Goal: Task Accomplishment & Management: Complete application form

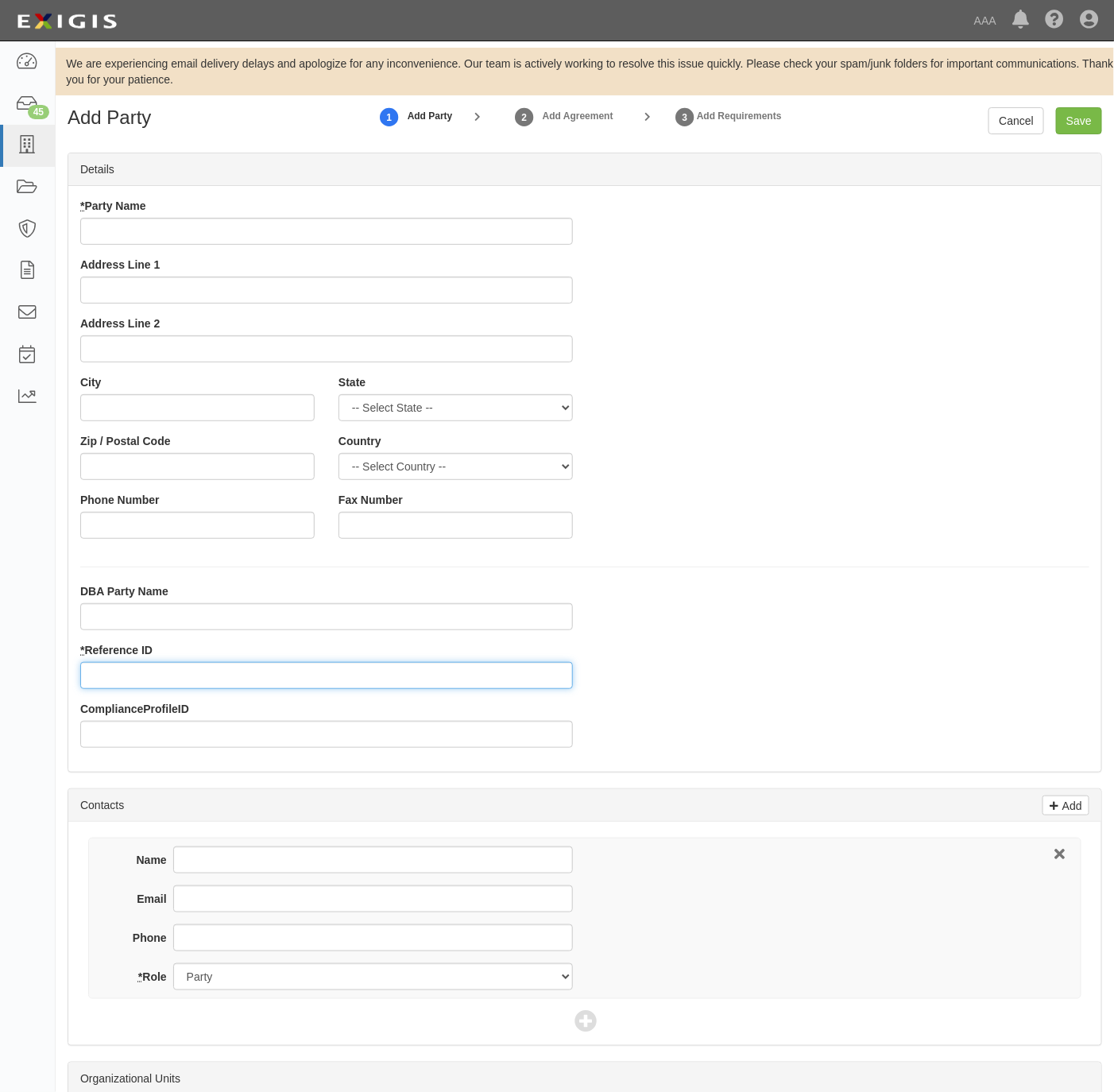
click at [163, 678] on input "* Reference ID" at bounding box center [326, 675] width 493 height 27
paste input "631645"
type input "631645"
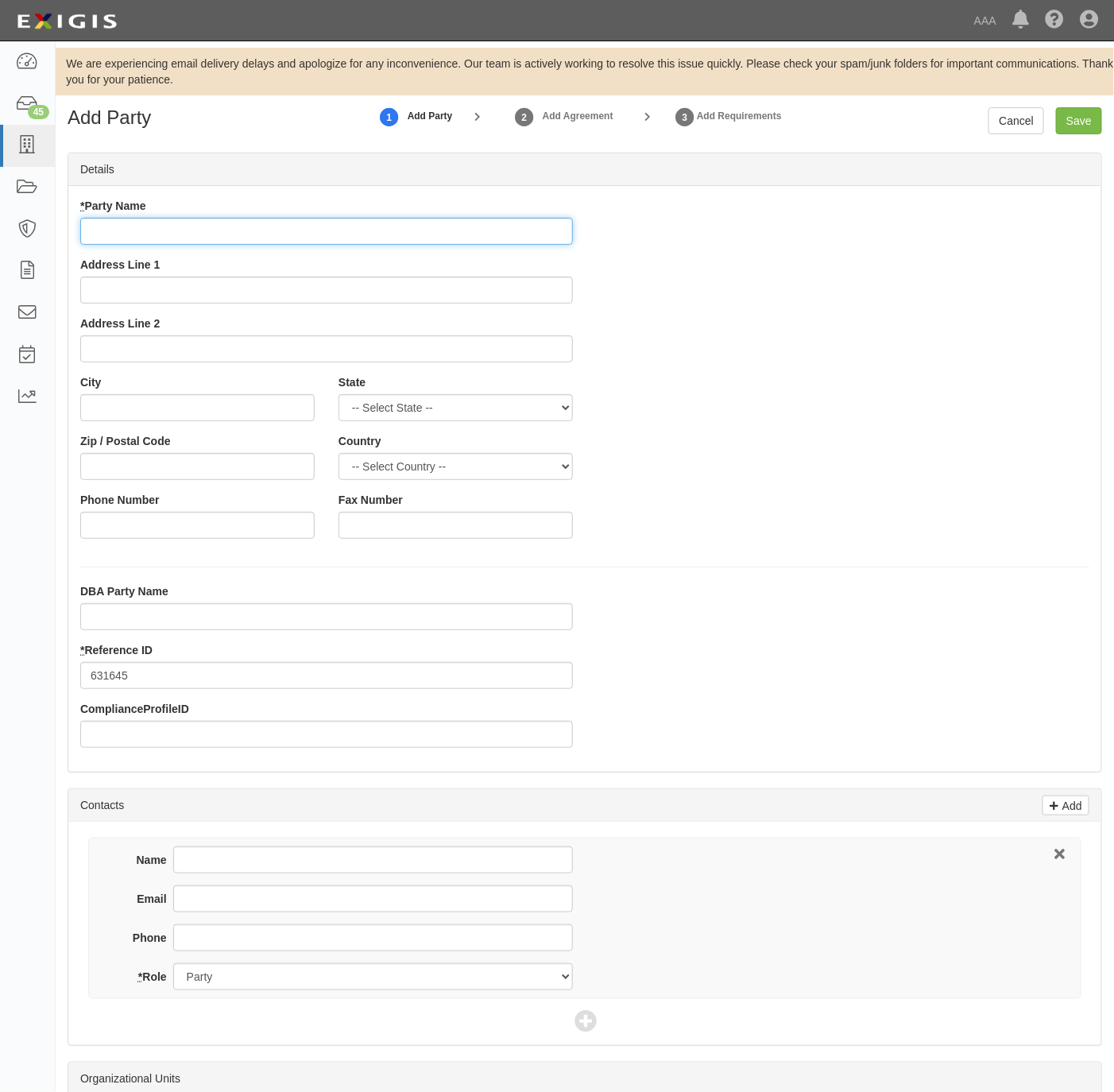
click at [174, 230] on input "* Party Name" at bounding box center [326, 232] width 493 height 27
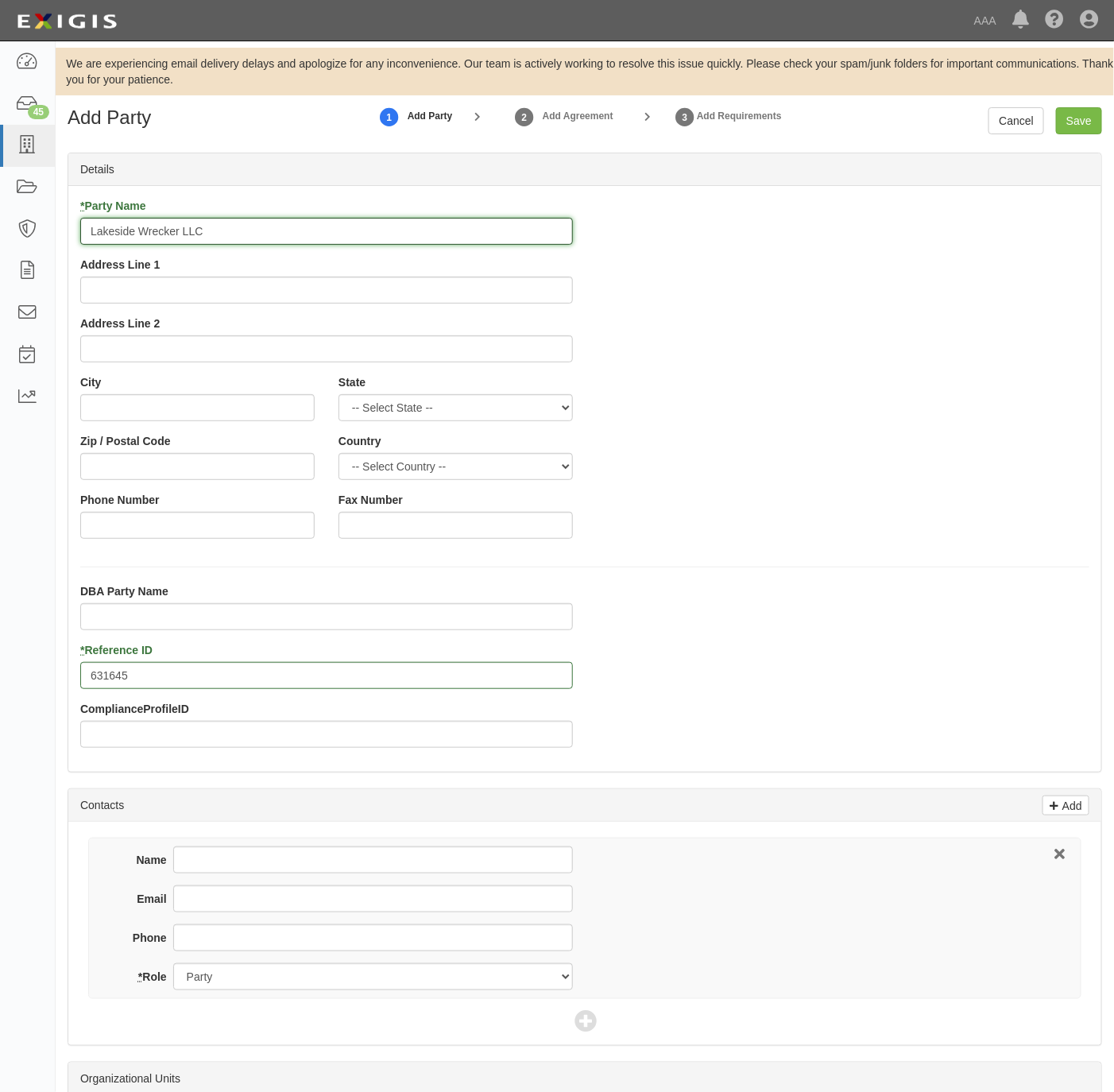
type input "Lakeside Wrecker LLC"
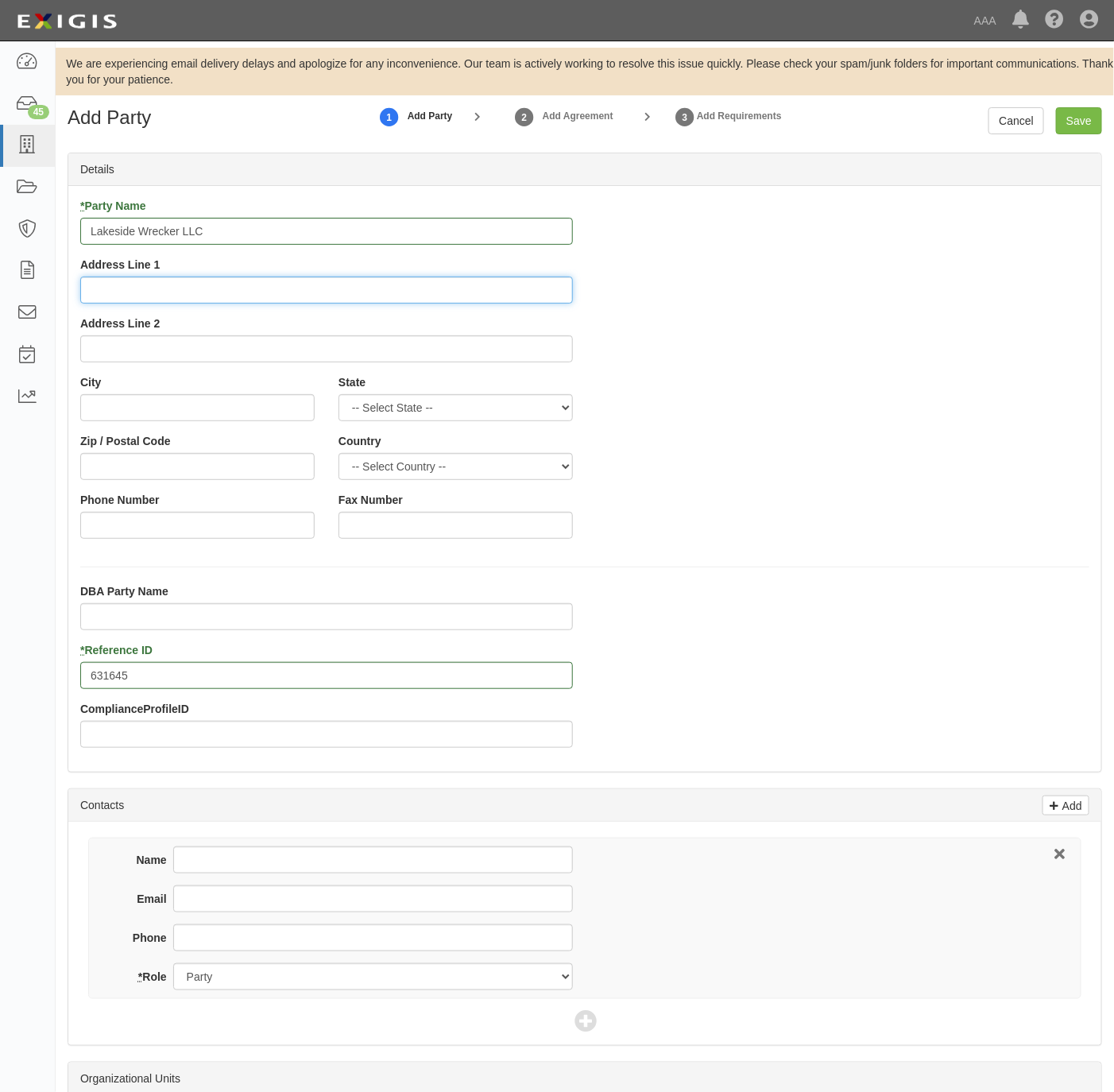
click at [321, 294] on input "Address Line 1" at bounding box center [326, 290] width 493 height 27
paste input "903 E San Patricio Ave,"
type input "903 E San Patricio Ave"
click at [191, 405] on input "City" at bounding box center [198, 408] width 234 height 27
paste input "Mathis,"
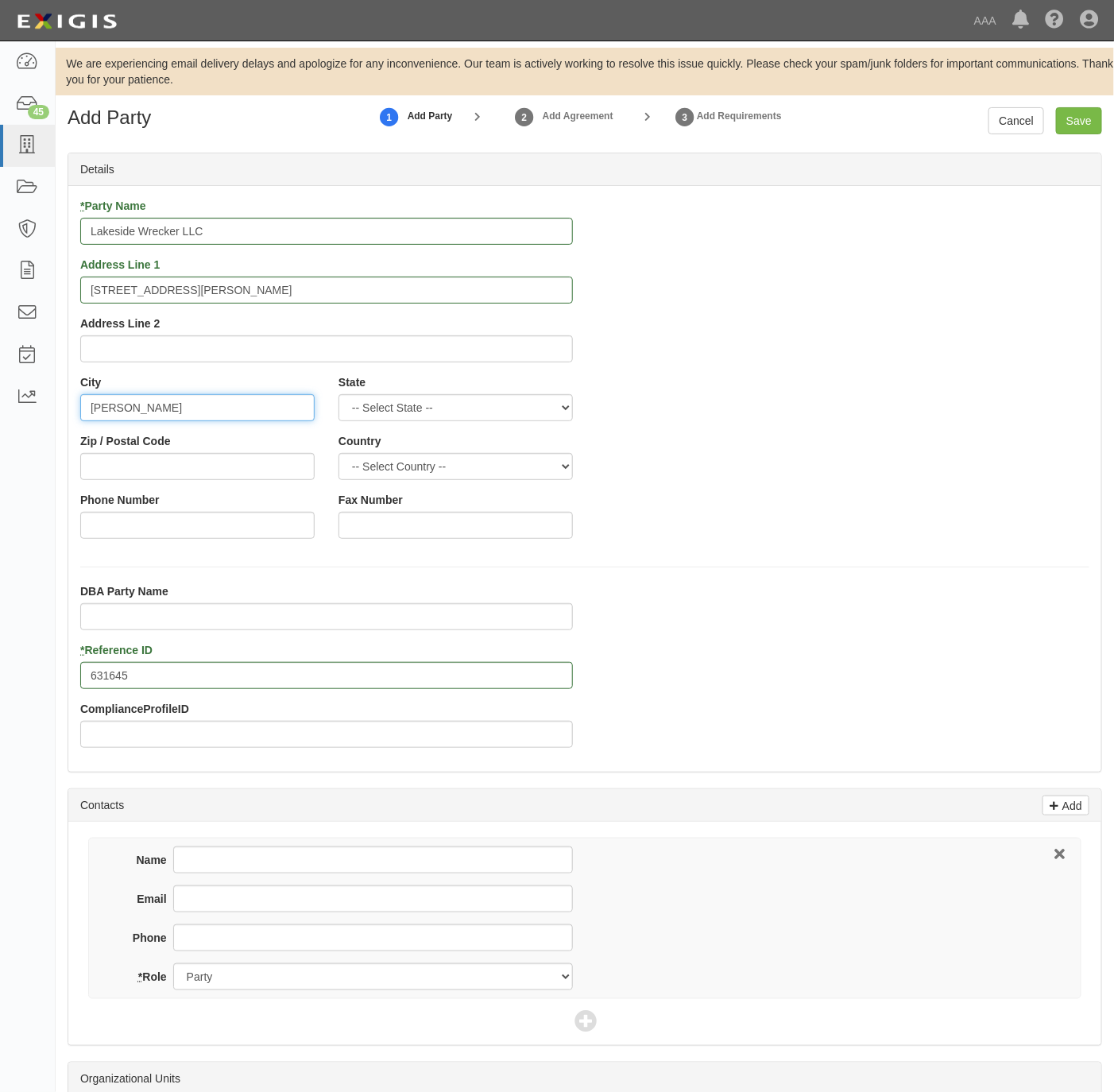
type input "Mathis"
click at [370, 406] on select "-- Select State -- Alabama Alaska Arizona Arkansas California Colorado Connecti…" at bounding box center [455, 408] width 234 height 27
select select "TX"
click at [338, 395] on select "-- Select State -- Alabama Alaska Arizona Arkansas California Colorado Connecti…" at bounding box center [455, 408] width 234 height 27
type input "78368"
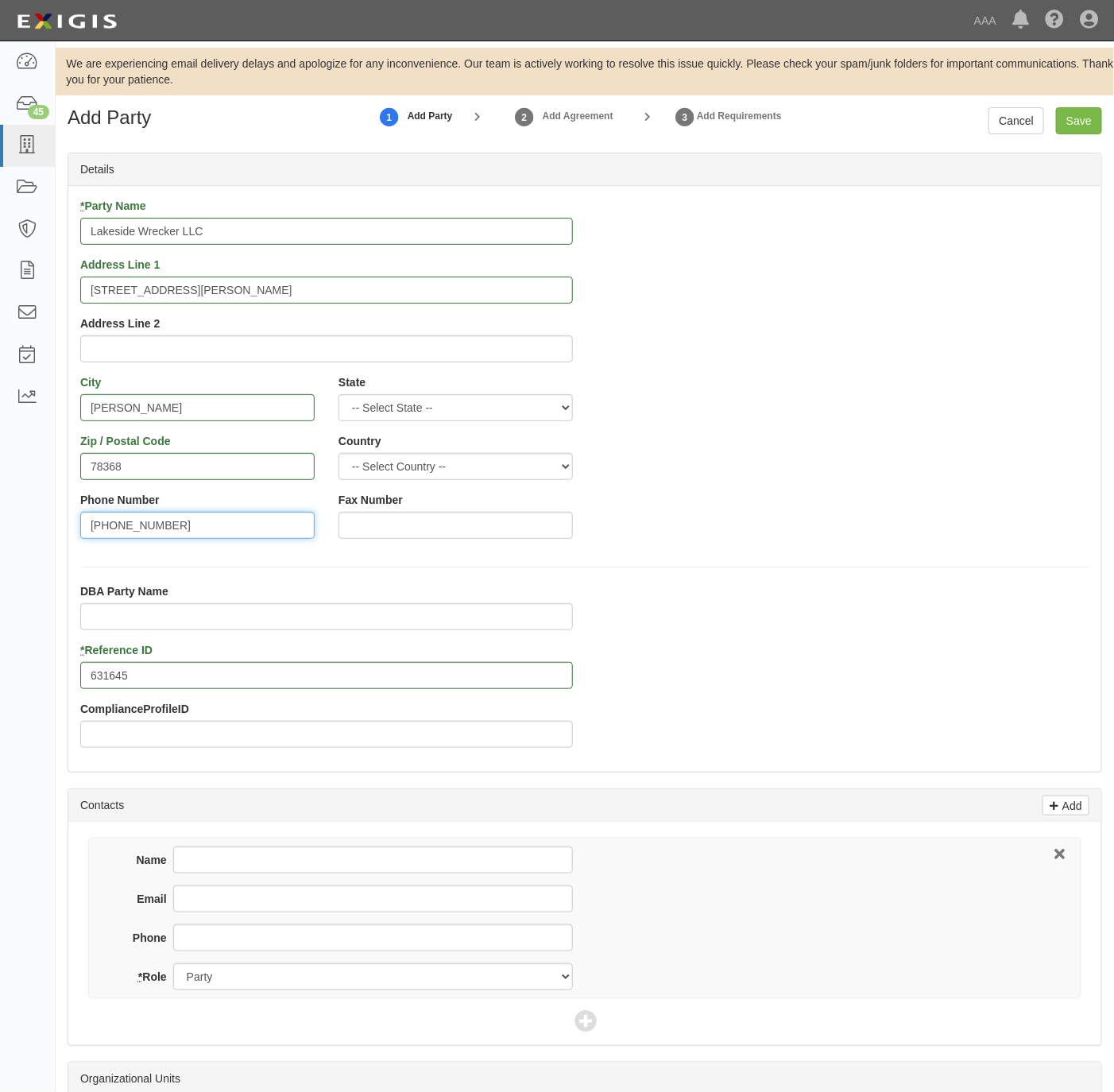
click at [197, 525] on input "361-254-0857" at bounding box center [198, 525] width 234 height 27
type input "361-254-0857"
click at [274, 930] on input "Phone" at bounding box center [373, 938] width 400 height 27
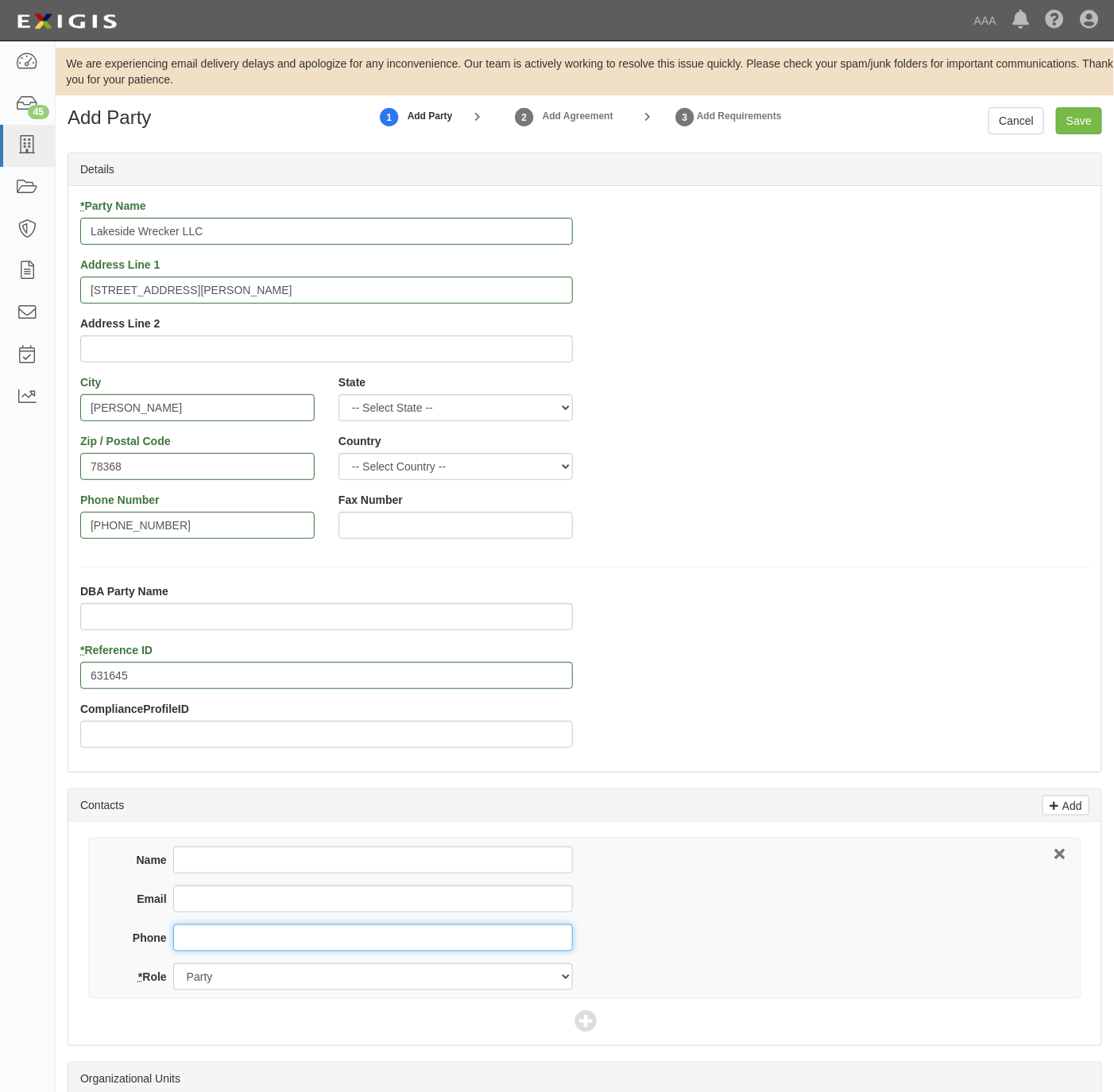
paste input "361-254-0857"
type input "361-254-0857"
click at [396, 855] on input "Name" at bounding box center [373, 860] width 400 height 27
paste input "Robert Wyman"
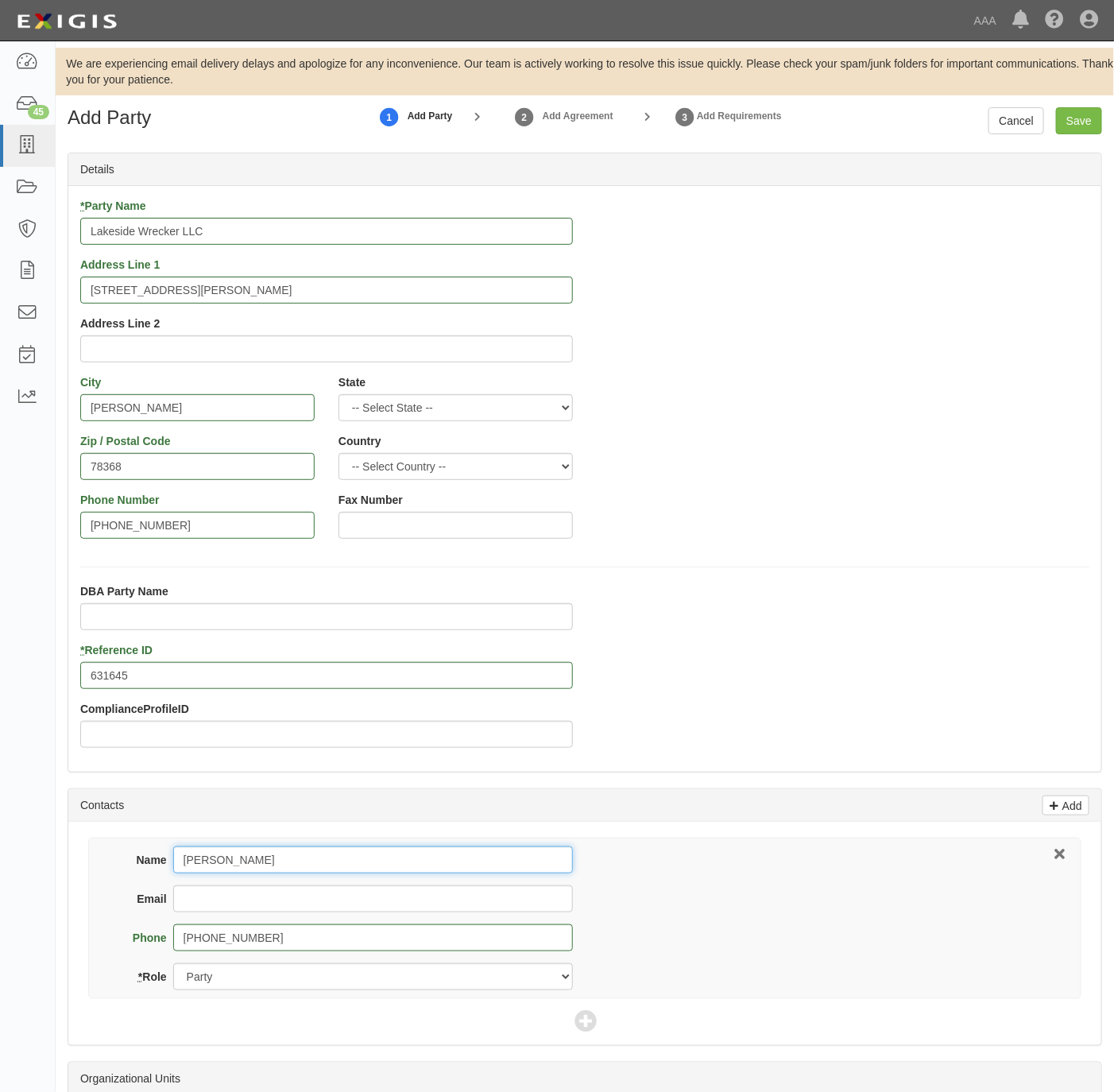
type input "Robert Wyman"
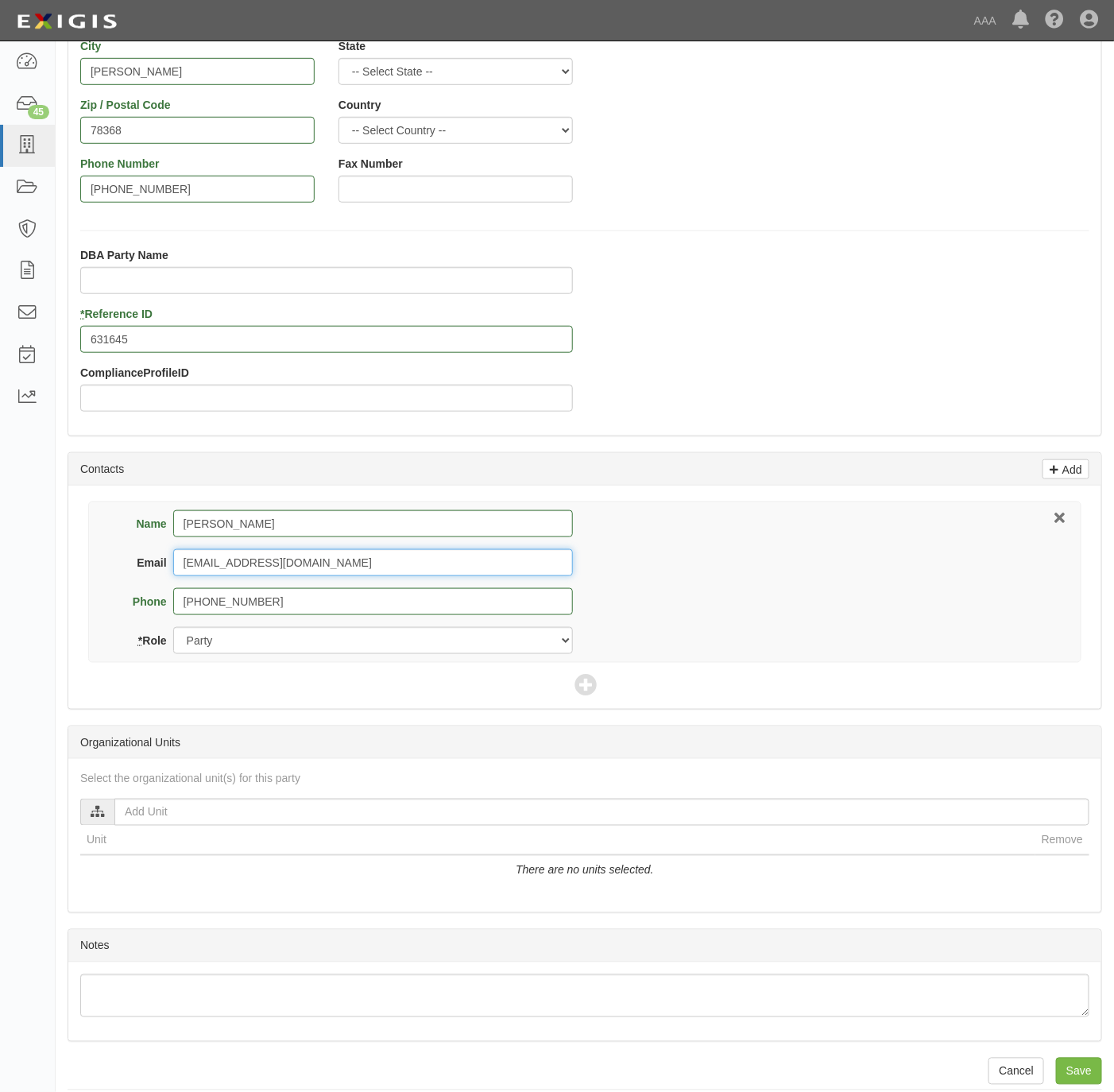
scroll to position [358, 0]
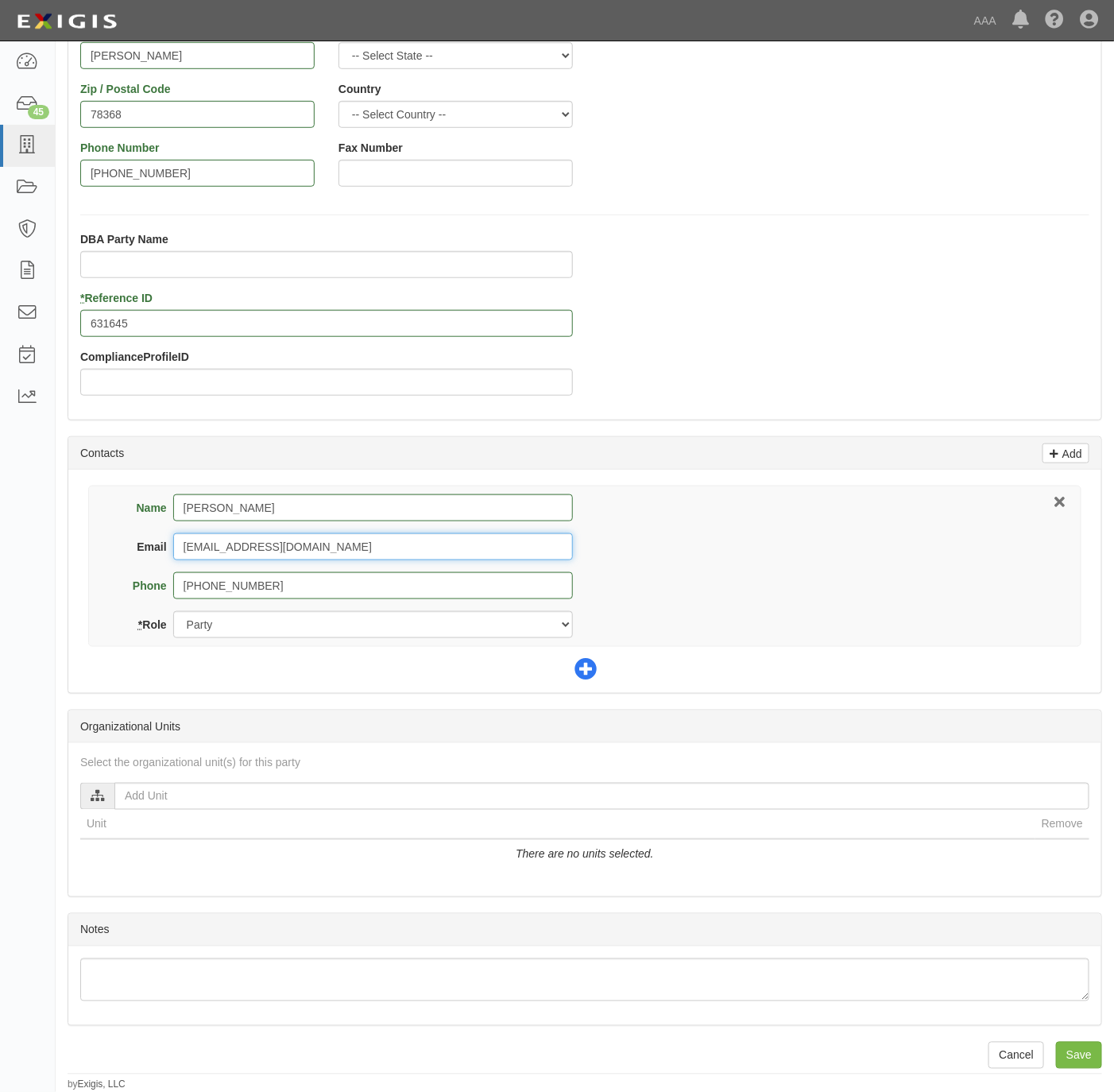
type input "lakewrecker@gmail.com"
click at [585, 669] on icon at bounding box center [585, 670] width 22 height 22
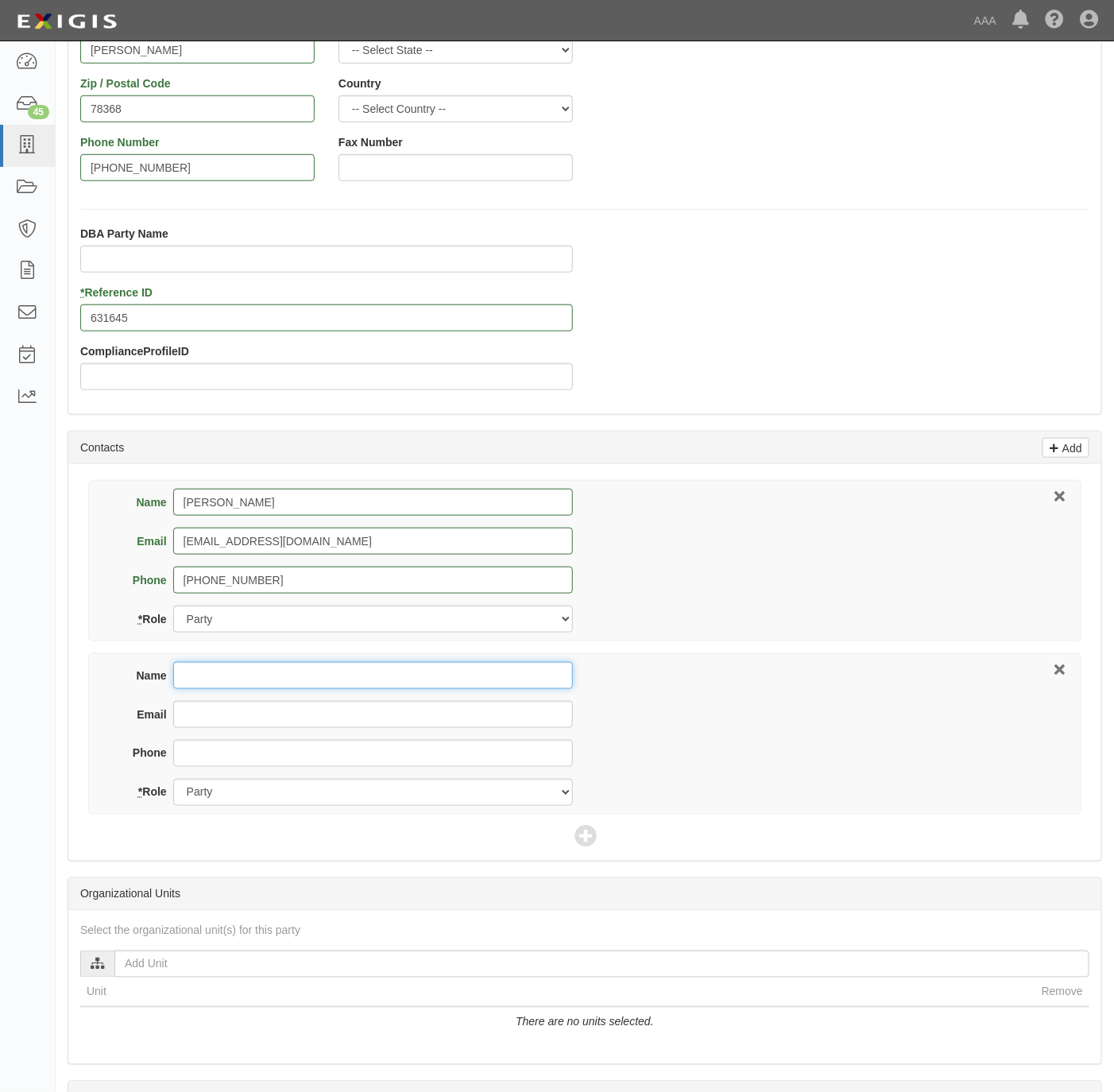
click at [382, 679] on input "Name" at bounding box center [373, 675] width 400 height 27
paste input "Deanette Sacco"
type input "Deanette Sacco"
click at [451, 720] on input "Email" at bounding box center [373, 715] width 400 height 27
paste input "dsacco@nsminc.com"
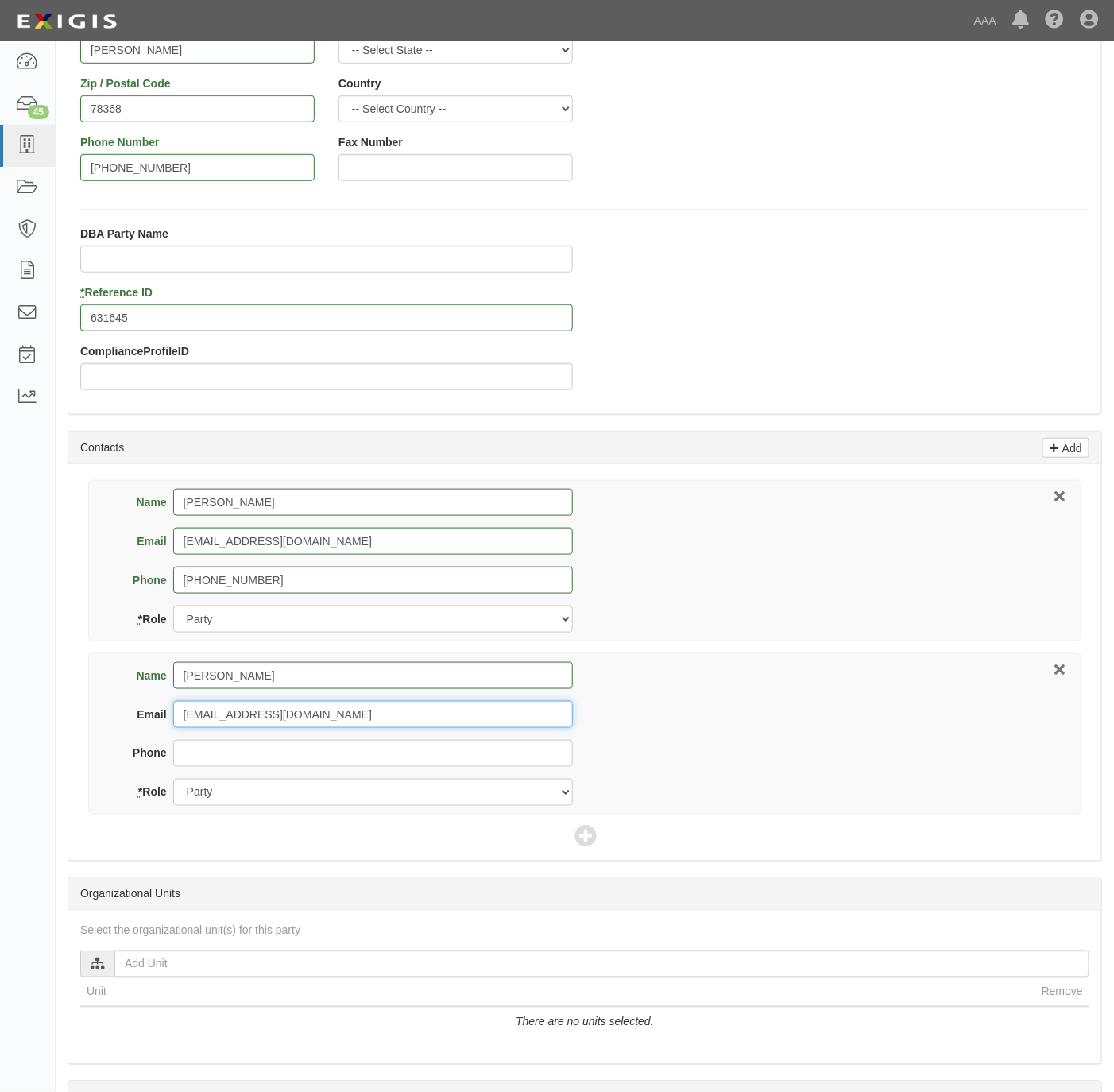
type input "dsacco@nsminc.com"
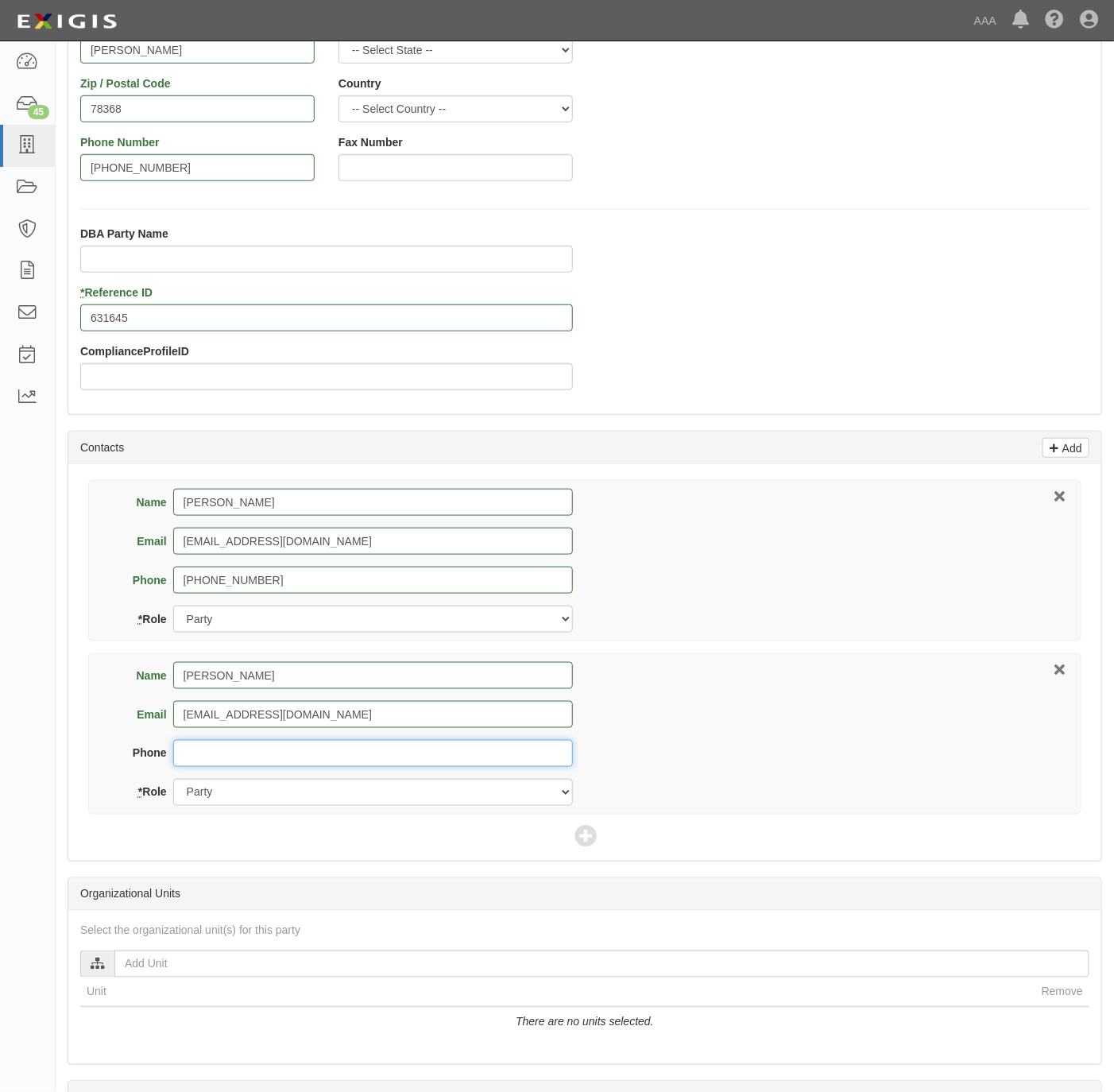
click at [238, 765] on input "Phone" at bounding box center [373, 754] width 400 height 27
paste input "610-941-9877"
type input "610-941-9877"
click at [249, 792] on select "Party Broker Other" at bounding box center [373, 793] width 400 height 27
select select "Broker"
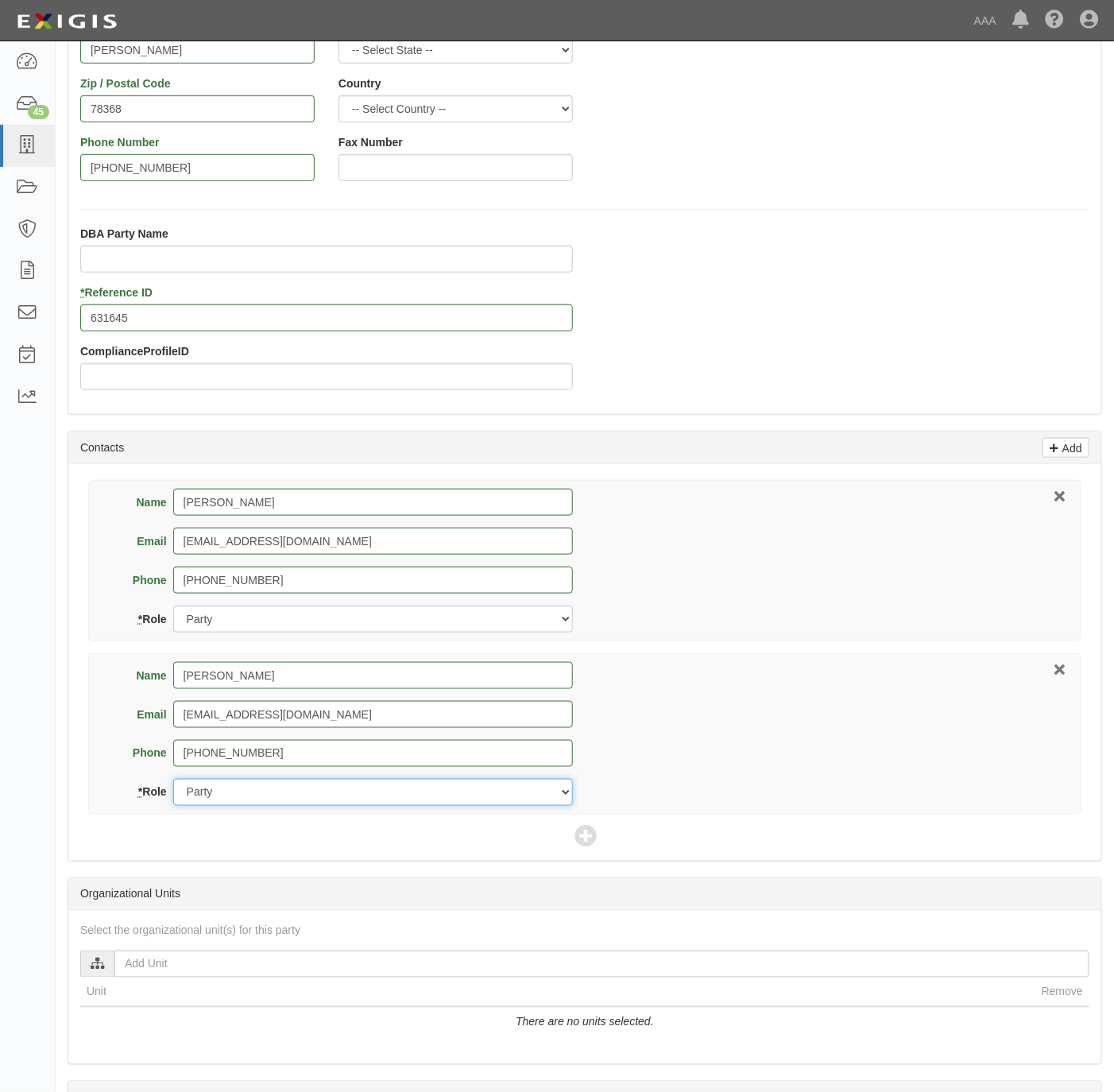
click at [173, 782] on select "Party Broker Other" at bounding box center [373, 793] width 400 height 27
click at [597, 838] on icon at bounding box center [585, 837] width 22 height 22
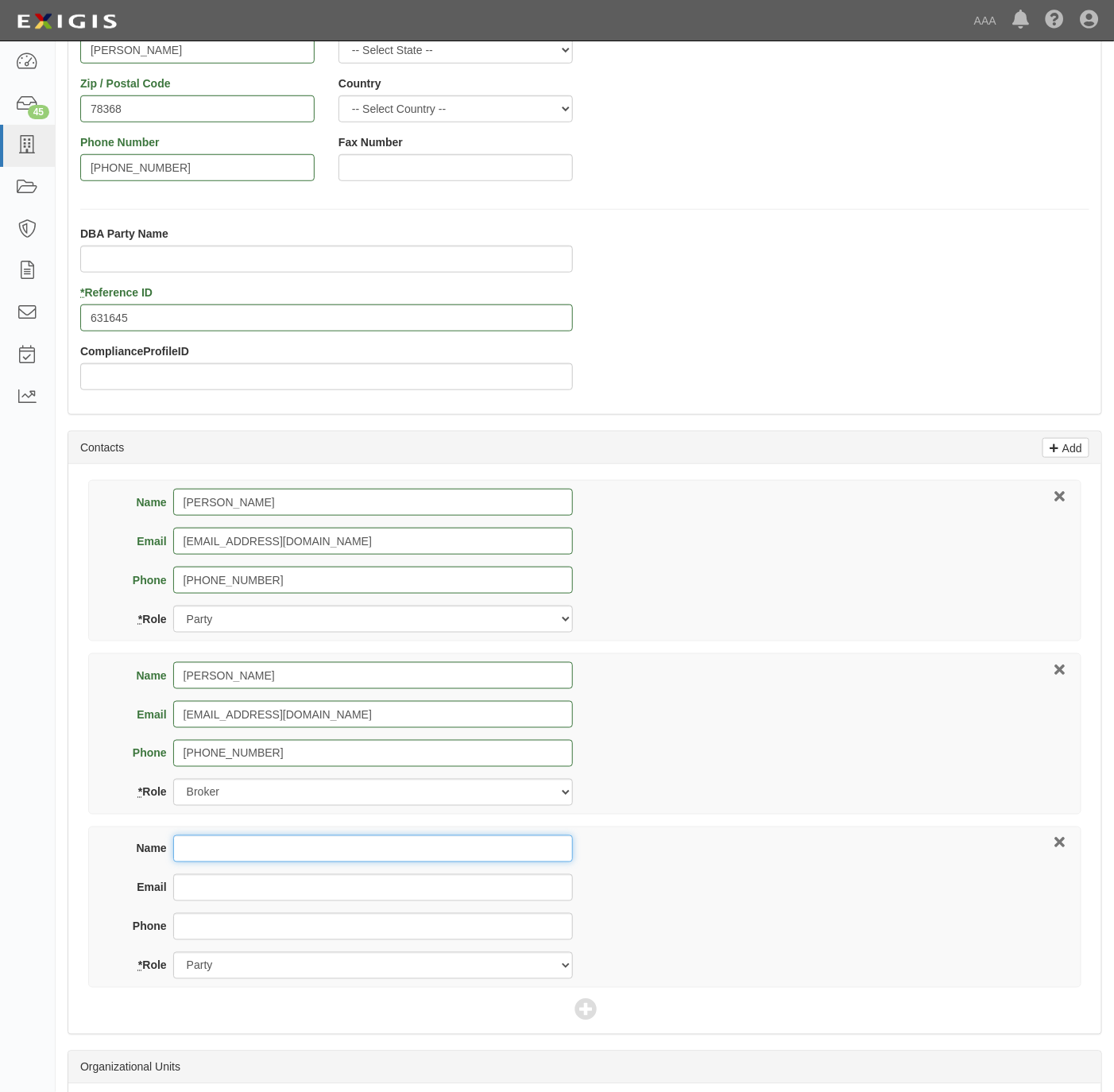
click at [449, 858] on input "Name" at bounding box center [373, 849] width 400 height 27
paste input "Robert Herrera"
type input "Robert Herrera"
paste input "Robert Herrera"
click at [193, 891] on input "Robert Herrera" at bounding box center [373, 888] width 400 height 27
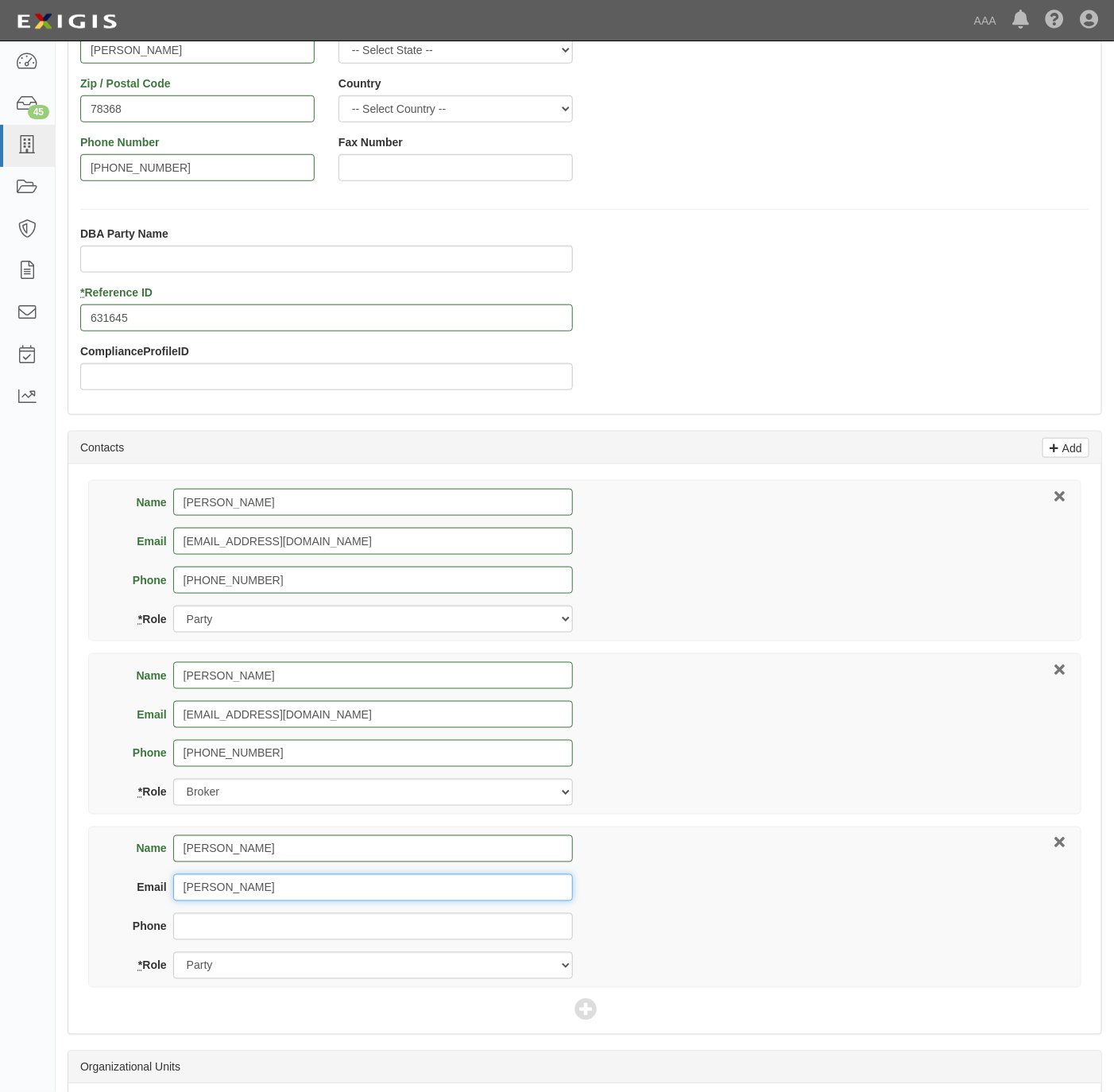
click at [193, 891] on input "Robert Herrera" at bounding box center [373, 888] width 400 height 27
type input "herrera.robert@ace.aaa.com"
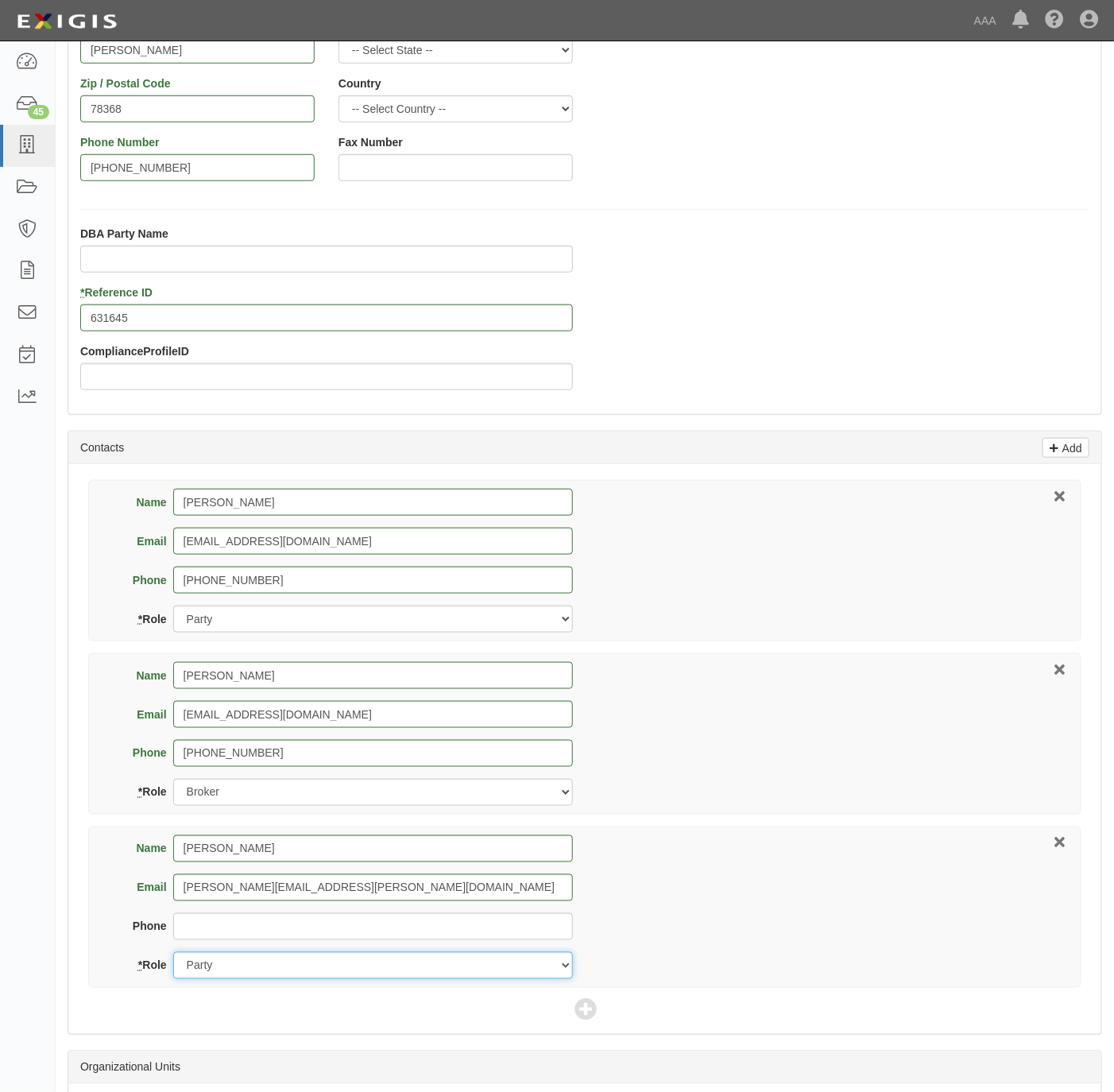
click at [227, 974] on select "Party Broker Other" at bounding box center [373, 966] width 400 height 27
select select "Other"
click at [173, 956] on select "Party Broker Other" at bounding box center [373, 966] width 400 height 27
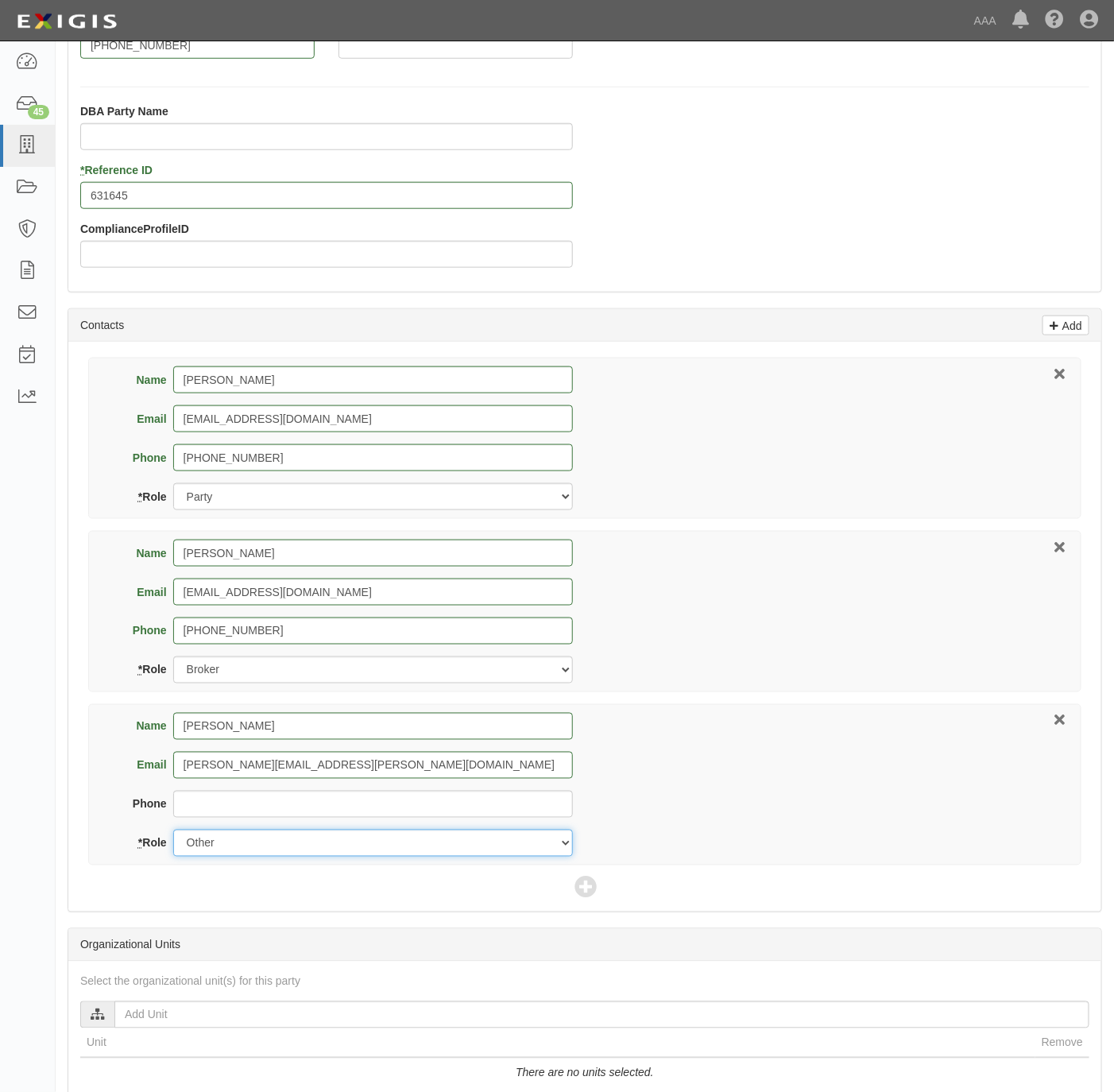
scroll to position [706, 0]
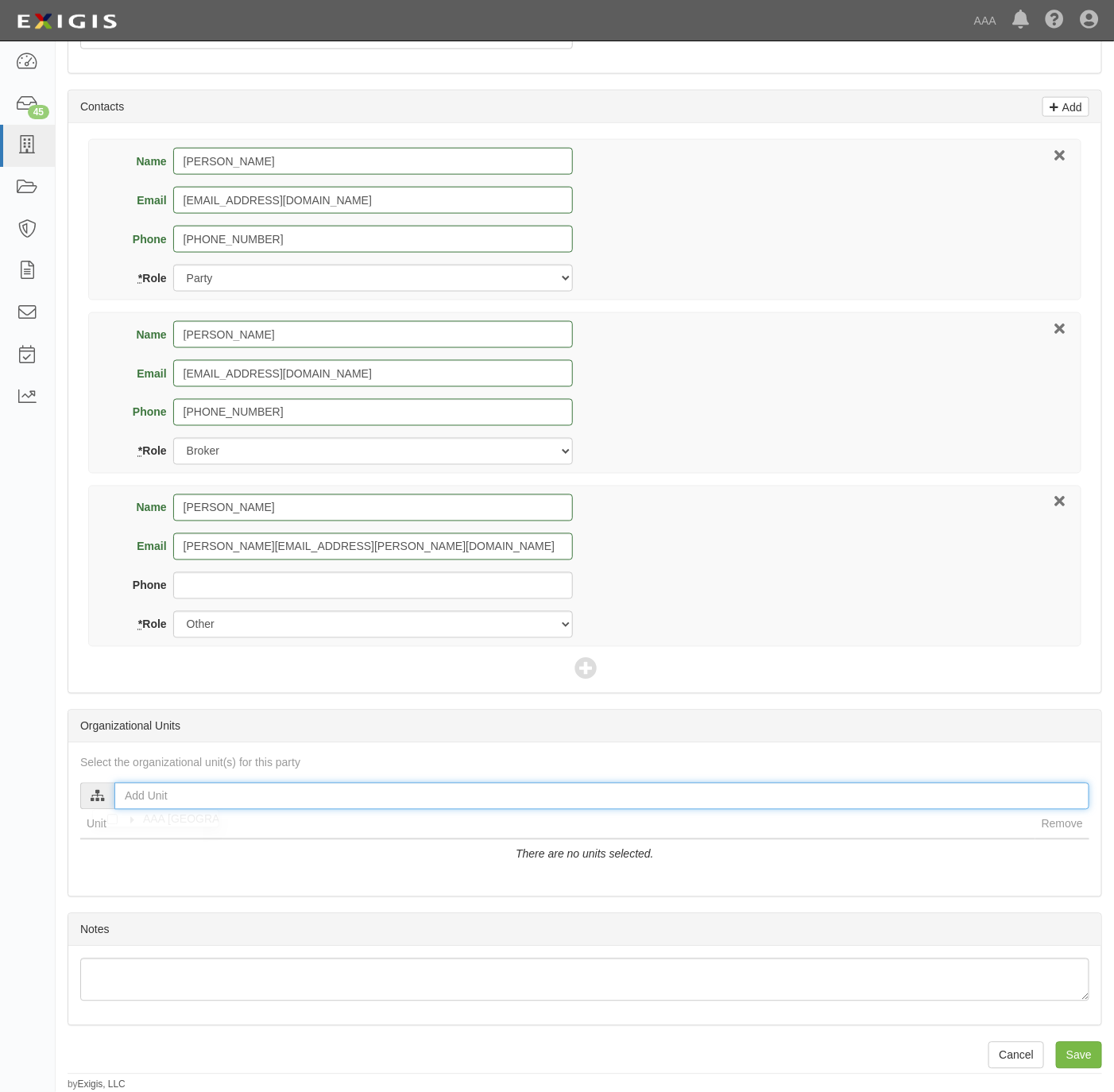
click at [219, 793] on input "text" at bounding box center [602, 796] width 975 height 27
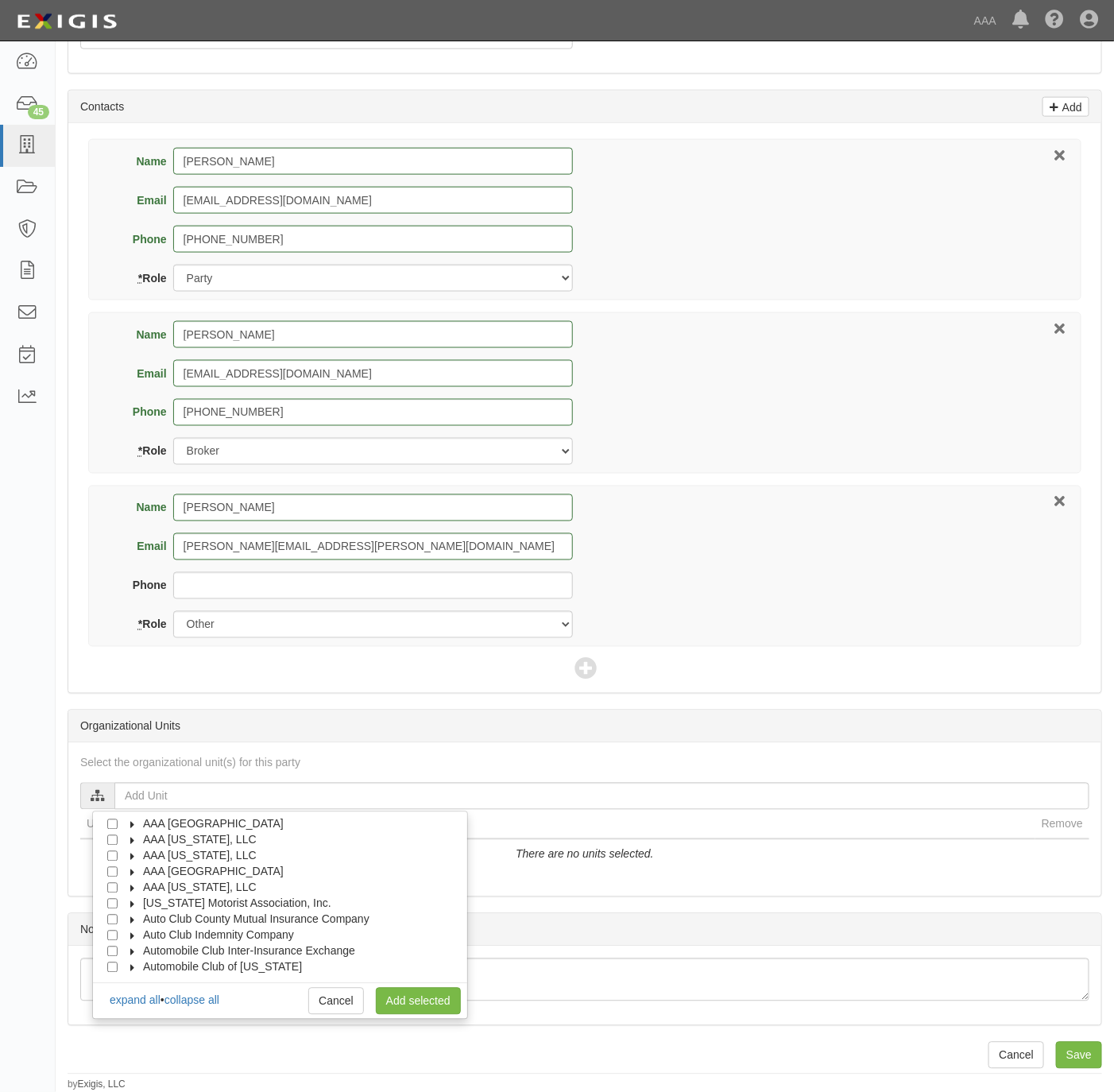
click at [193, 886] on span "AAA Texas, LLC" at bounding box center [200, 888] width 113 height 13
click at [181, 901] on span "Automotive Services" at bounding box center [207, 903] width 102 height 13
click at [139, 915] on input "Emergency Roadside Service (ERS)" at bounding box center [140, 920] width 11 height 11
checkbox input "true"
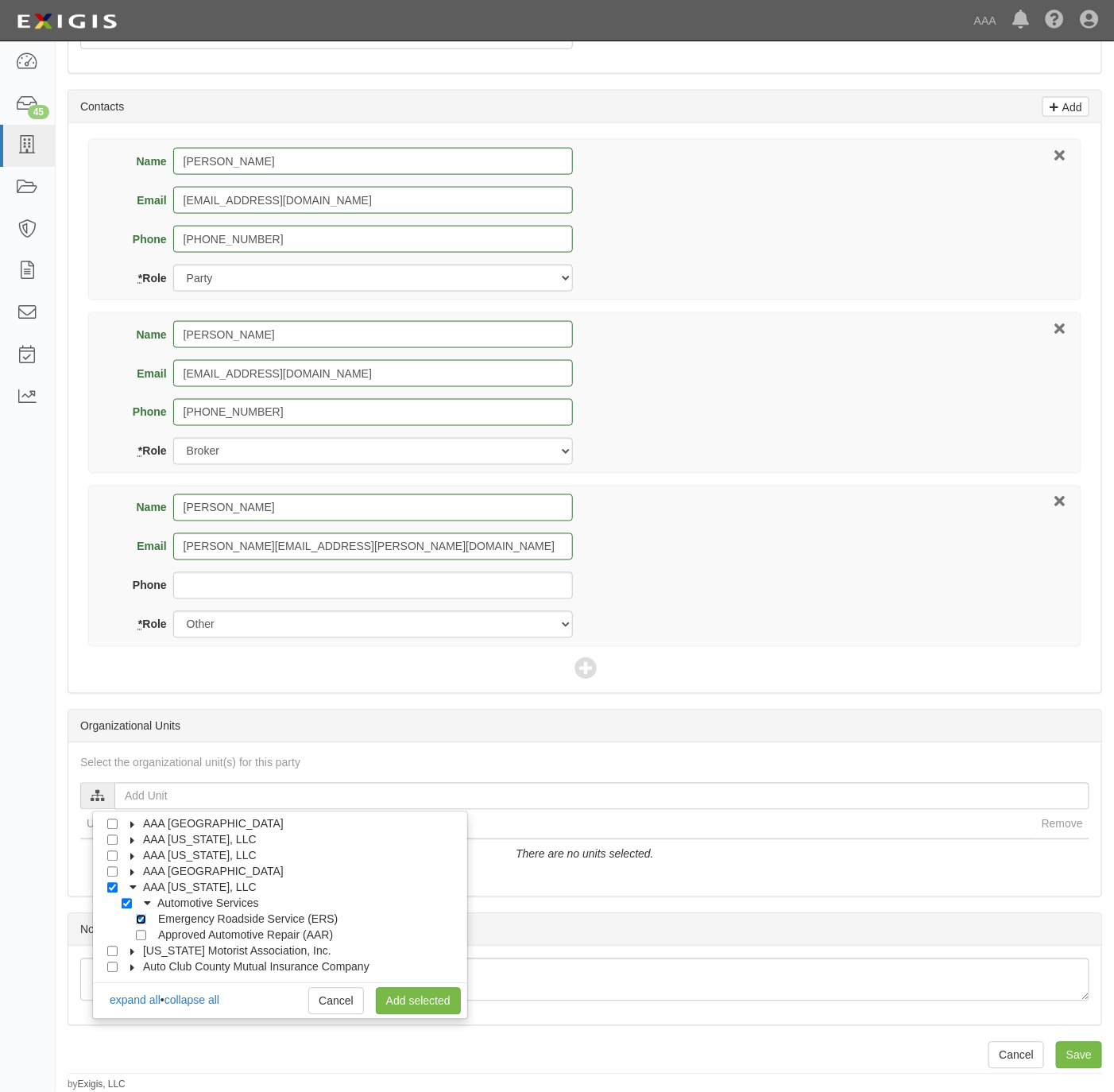
checkbox input "true"
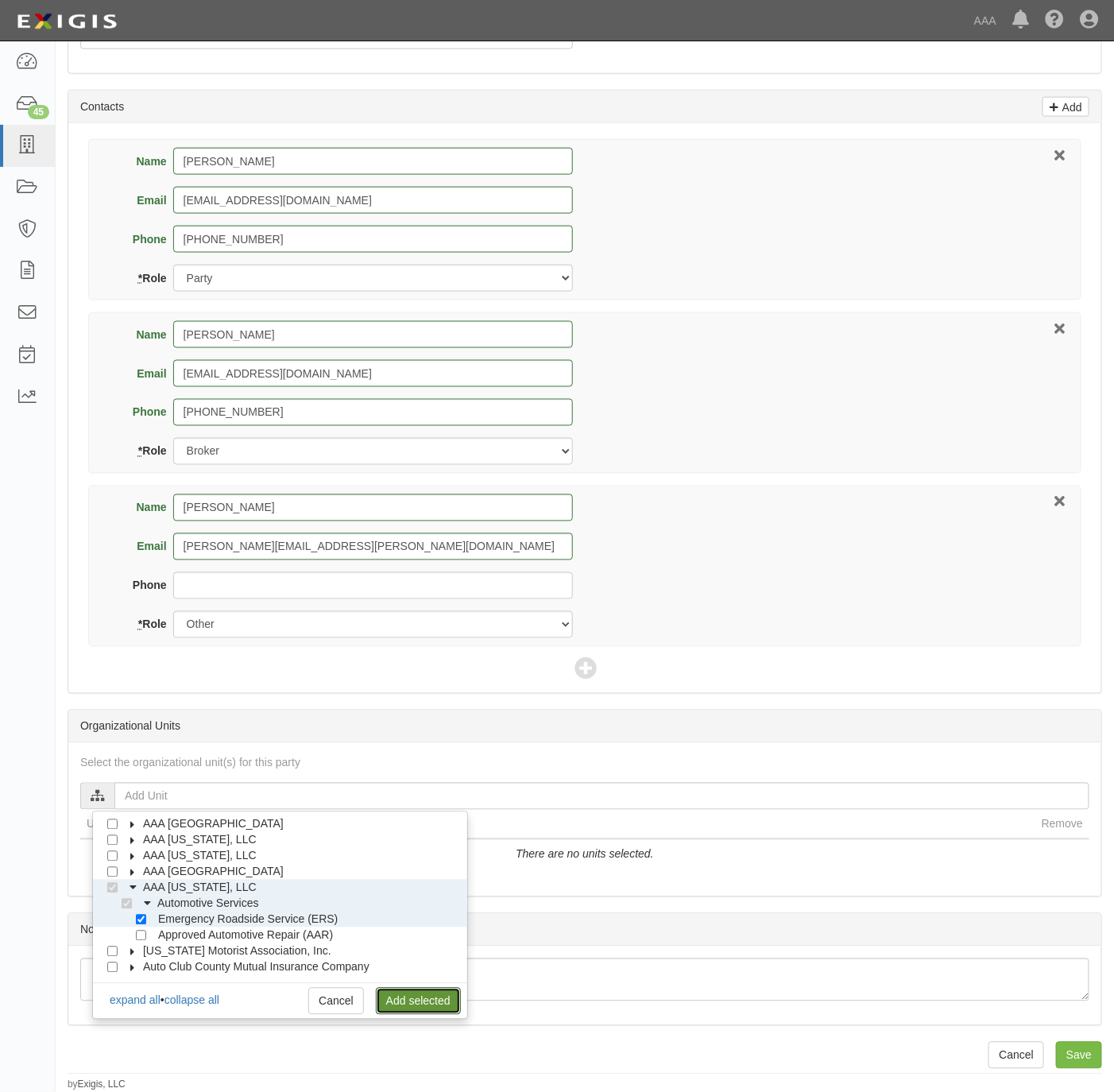
click at [391, 990] on link "Add selected" at bounding box center [418, 1002] width 85 height 27
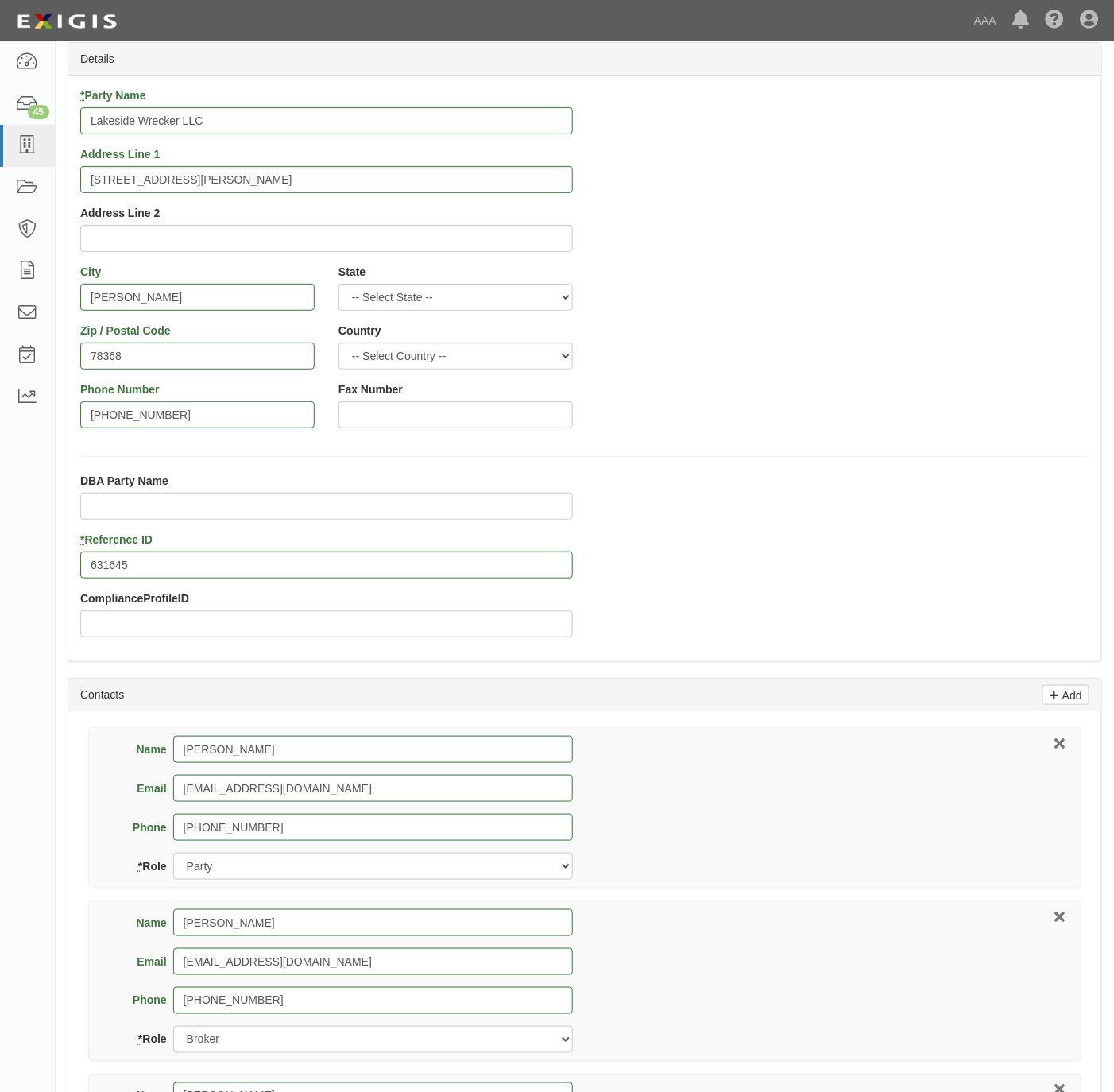
scroll to position [0, 0]
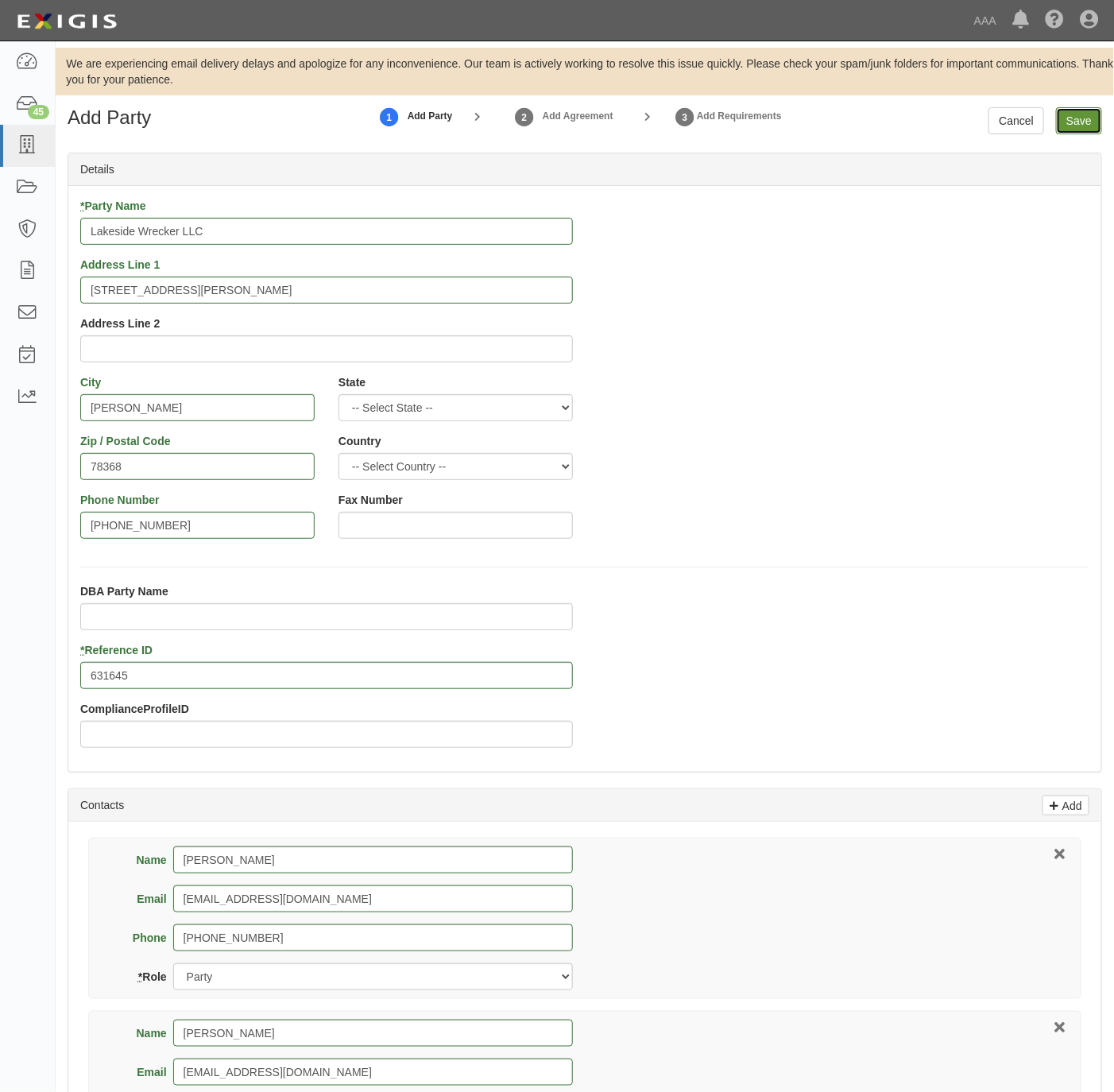
click at [1067, 122] on input "Save" at bounding box center [1079, 121] width 46 height 27
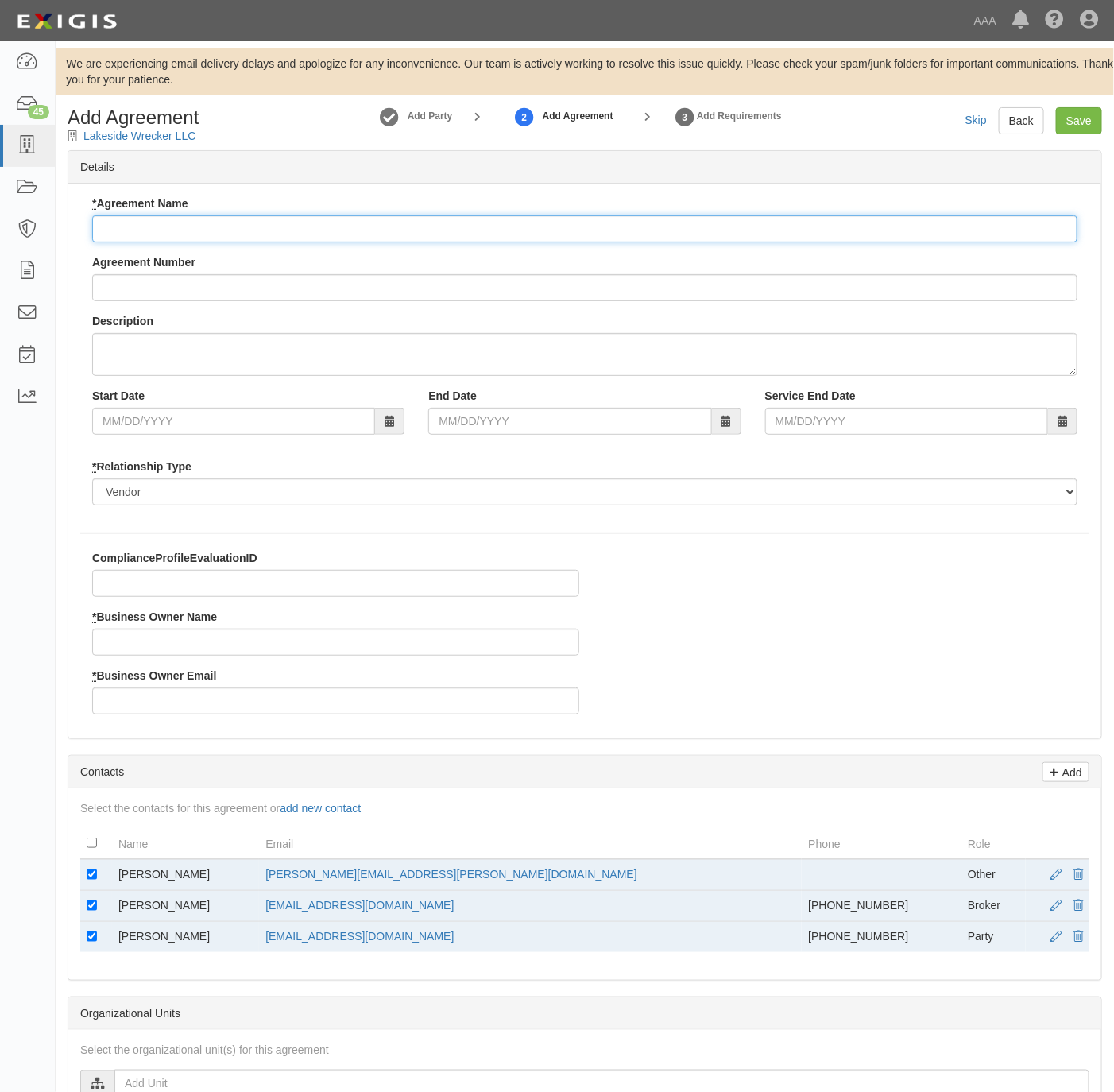
click at [312, 229] on input "* Agreement Name" at bounding box center [584, 229] width 985 height 27
type input "Texas ERS"
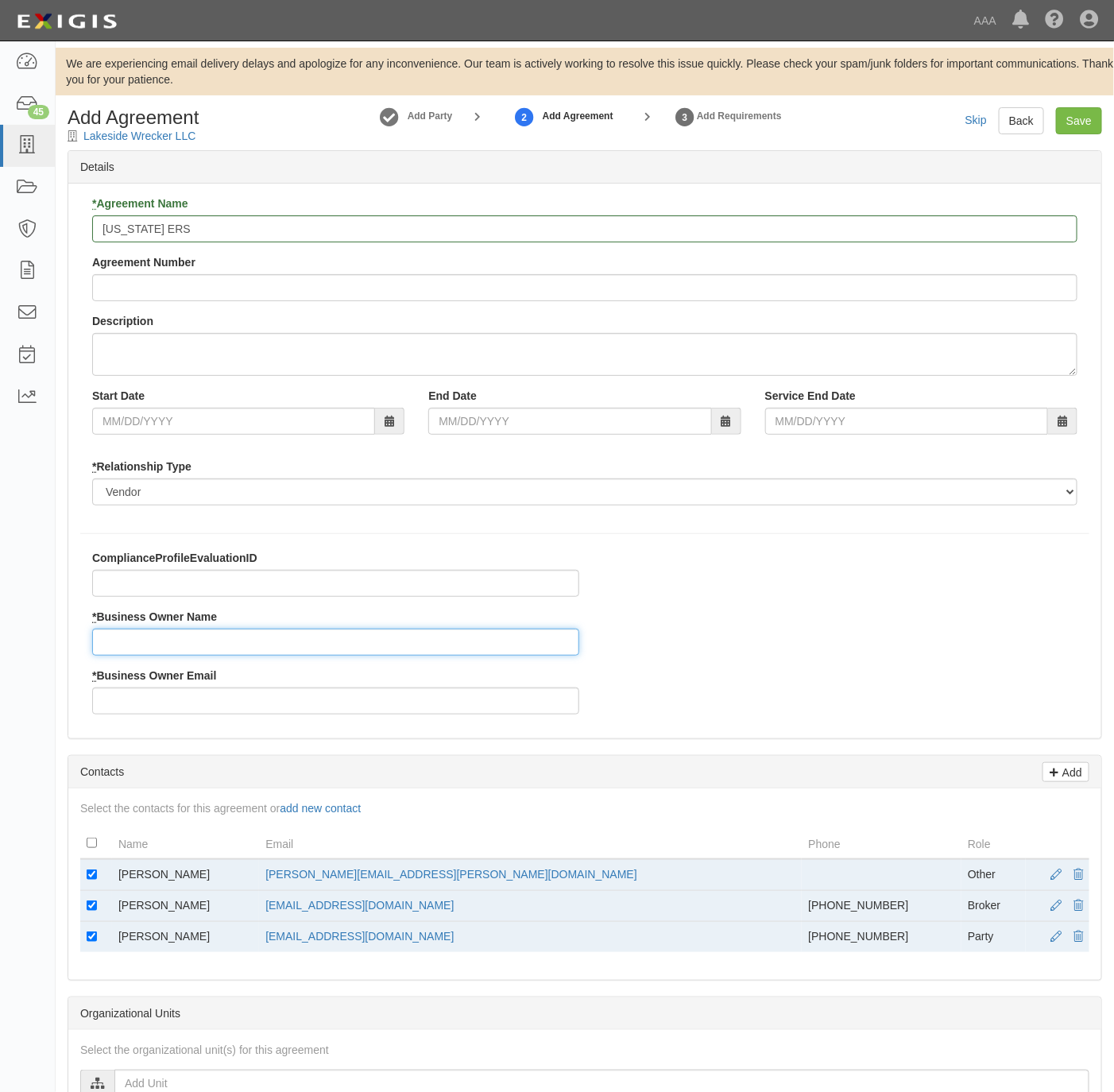
click at [201, 644] on input "* Business Owner Name" at bounding box center [335, 642] width 487 height 27
paste input "Robert"
type input "Robert"
drag, startPoint x: 496, startPoint y: 878, endPoint x: 339, endPoint y: 878, distance: 157.0
click at [339, 878] on td "herrera.robert@ace.aaa.com" at bounding box center [530, 875] width 542 height 32
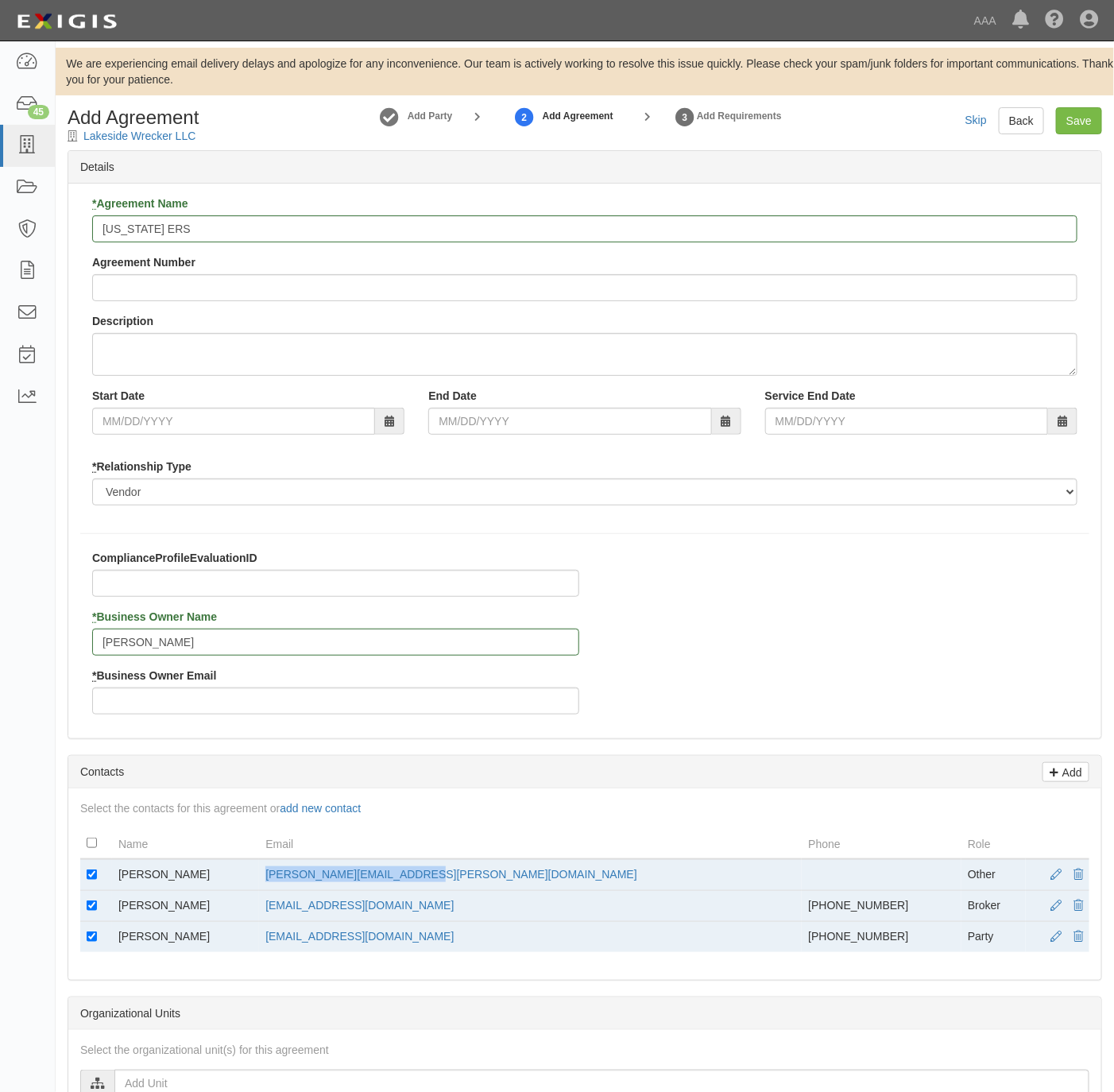
copy link "herrera.robert@ace.aaa.com"
click at [210, 708] on input "* Business Owner Email" at bounding box center [335, 702] width 487 height 27
paste input "herrera.robert@ace.aaa.com"
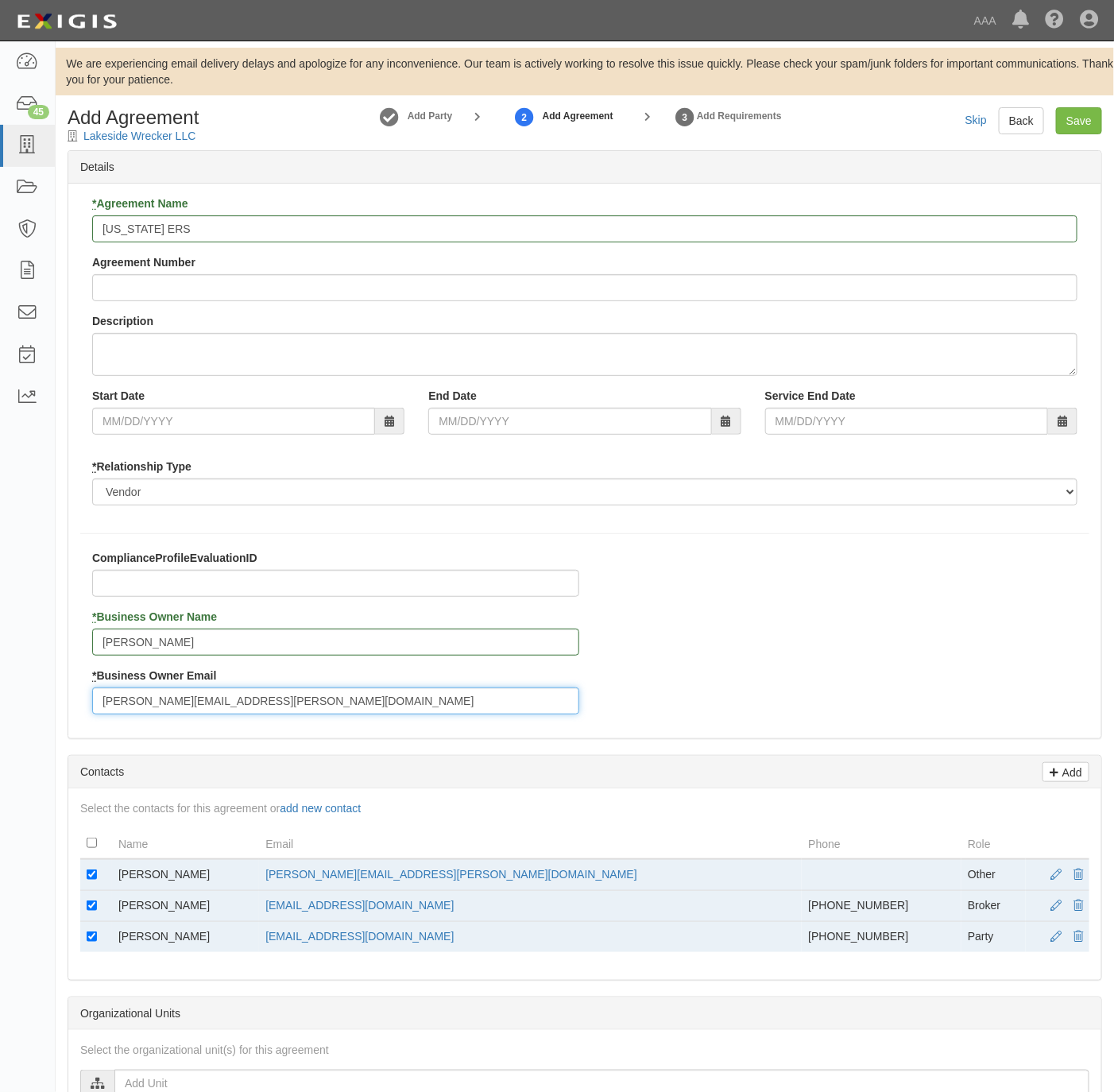
type input "herrera.robert@ace.aaa.com"
drag, startPoint x: 210, startPoint y: 873, endPoint x: 117, endPoint y: 874, distance: 93.0
click at [117, 874] on td "Robert Herrera" at bounding box center [186, 875] width 147 height 32
copy td "Robert Herrera"
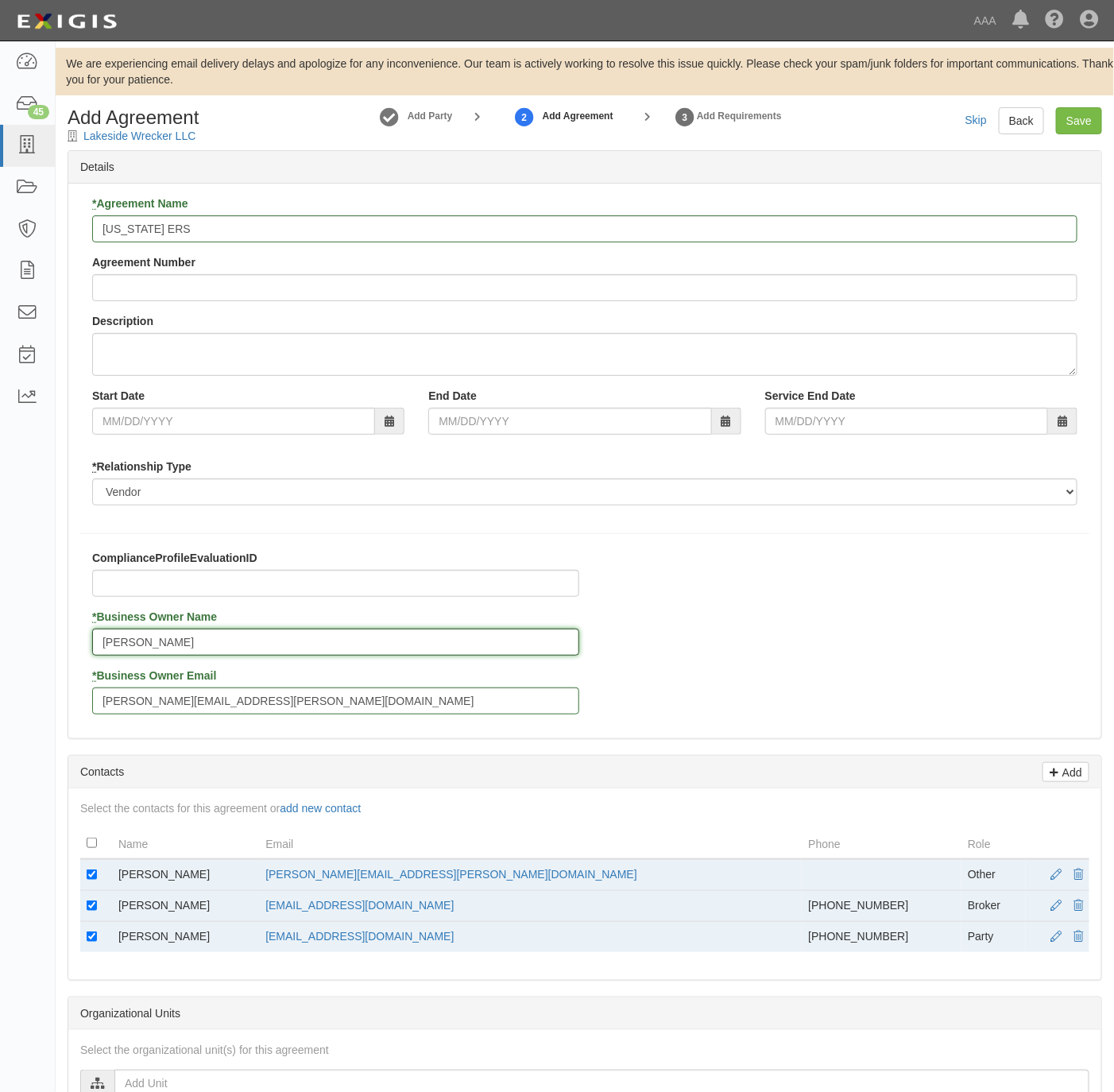
drag, startPoint x: 117, startPoint y: 874, endPoint x: 167, endPoint y: 635, distance: 244.2
click at [167, 635] on input "Robert" at bounding box center [335, 642] width 487 height 27
paste input "Herrera"
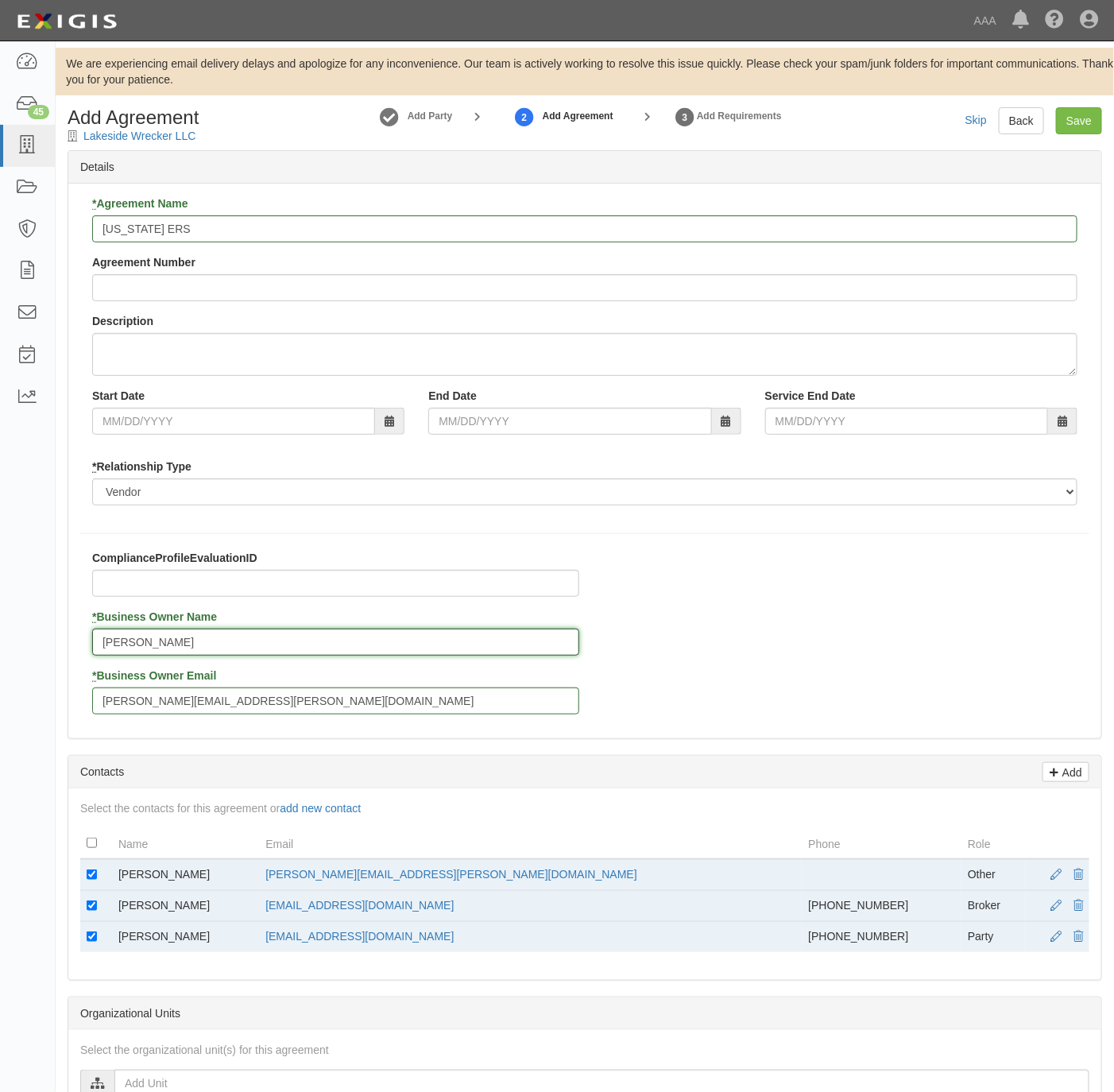
type input "Robert Herrera"
click at [94, 880] on input "checkbox" at bounding box center [91, 874] width 11 height 11
checkbox input "false"
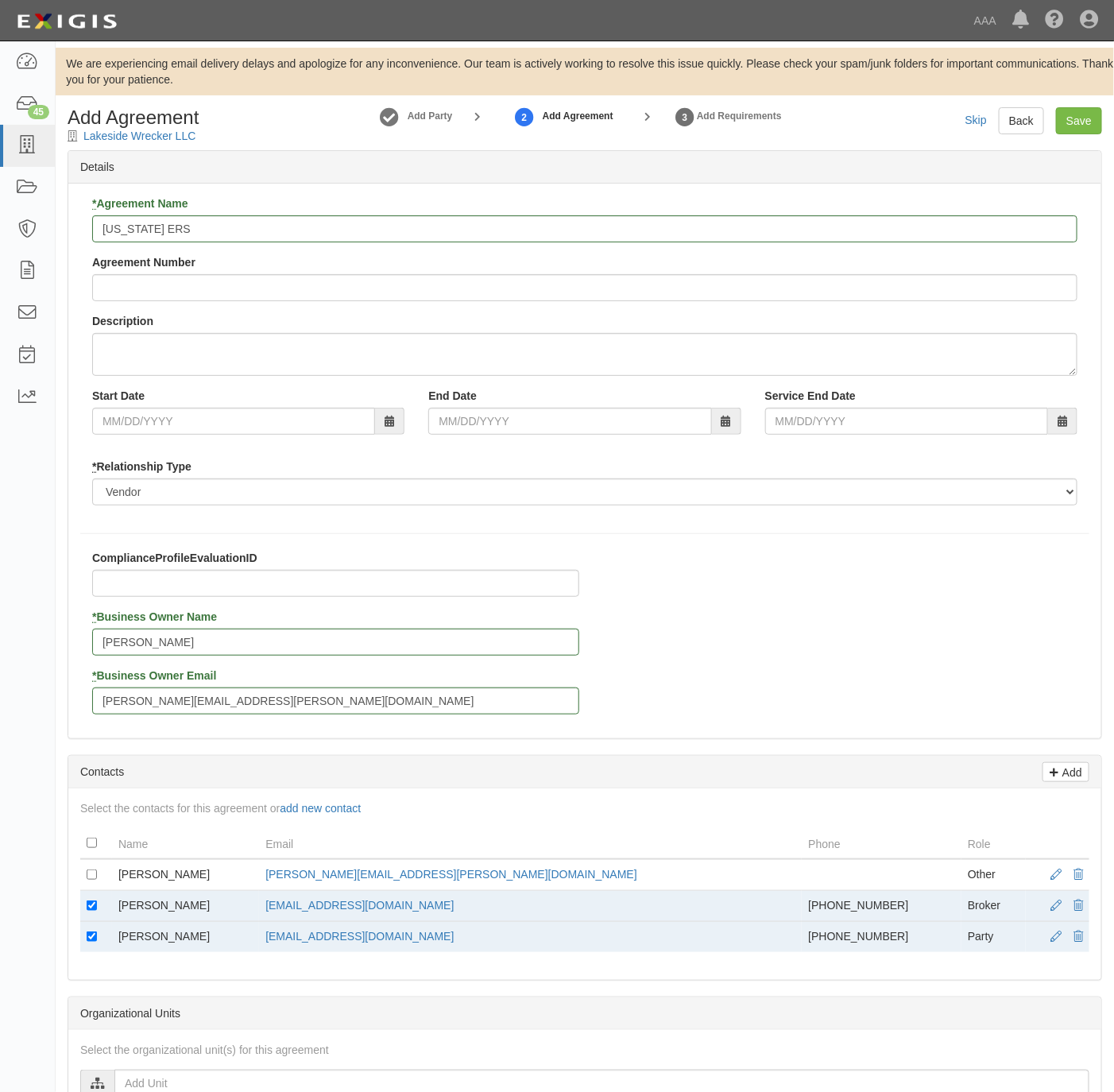
click at [96, 935] on td at bounding box center [96, 938] width 32 height 31
drag, startPoint x: 96, startPoint y: 935, endPoint x: 86, endPoint y: 942, distance: 12.2
click at [86, 942] on input "checkbox" at bounding box center [91, 936] width 11 height 11
checkbox input "false"
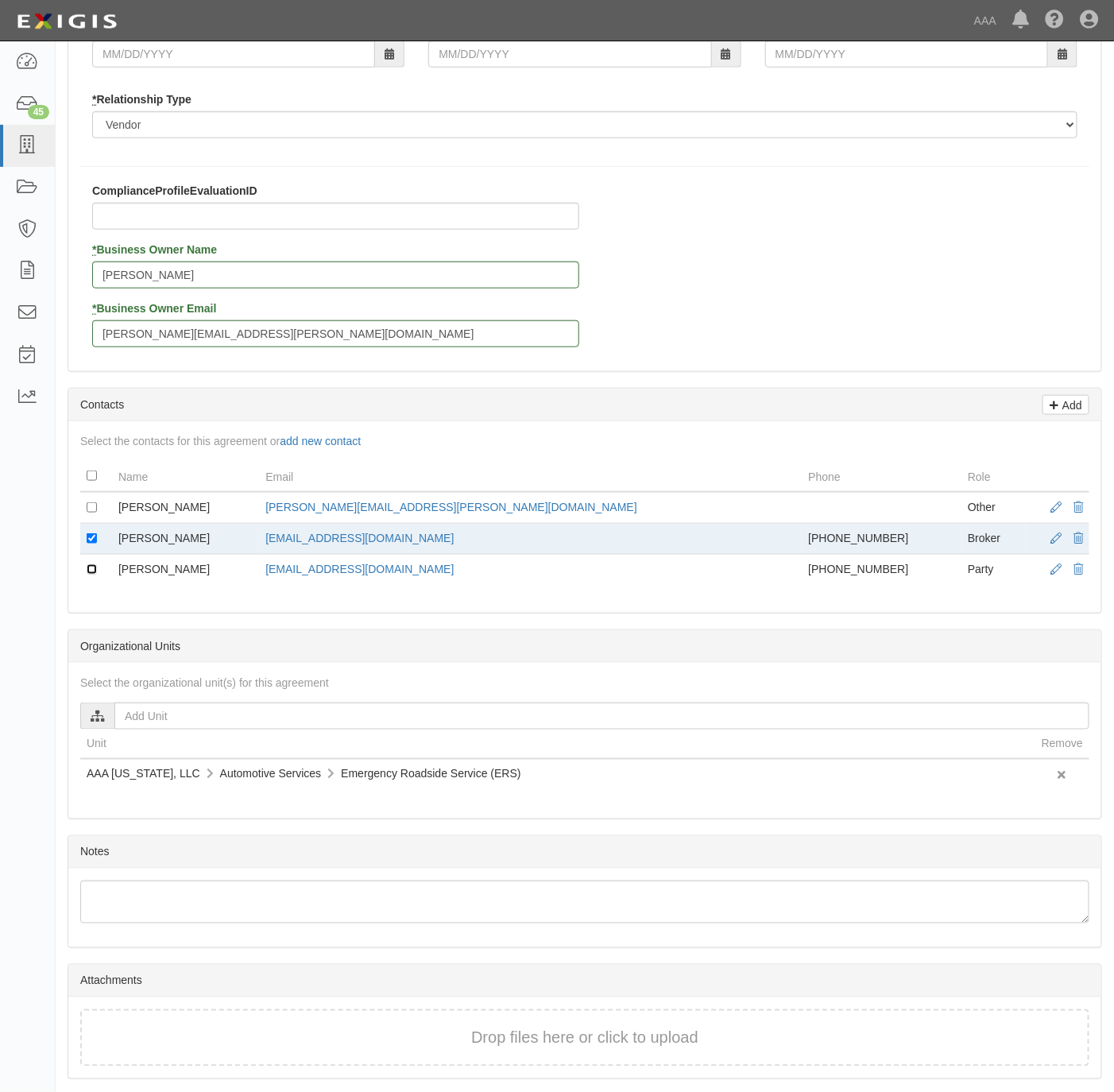
scroll to position [432, 0]
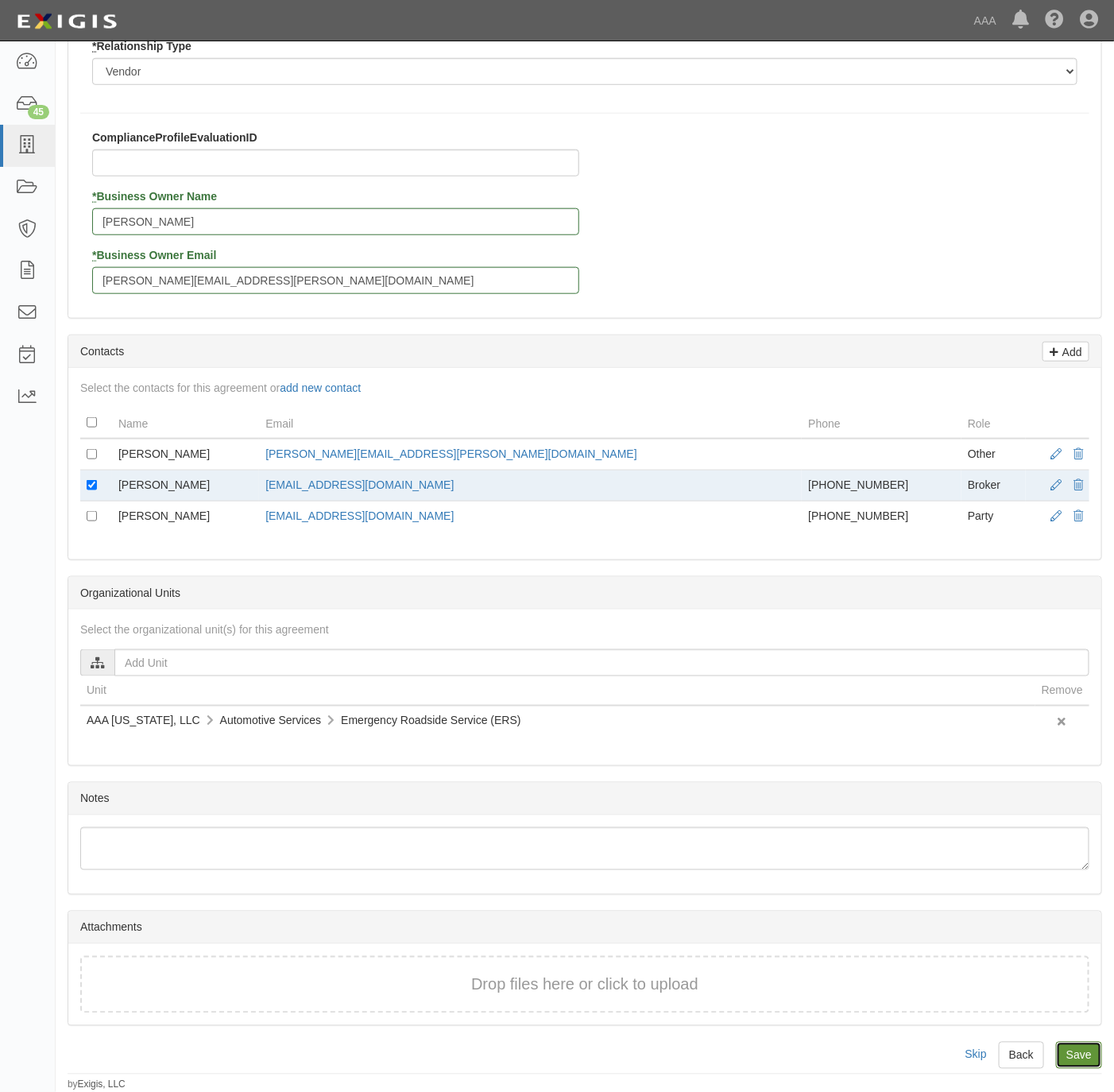
click at [1077, 1047] on input "Save" at bounding box center [1079, 1055] width 46 height 27
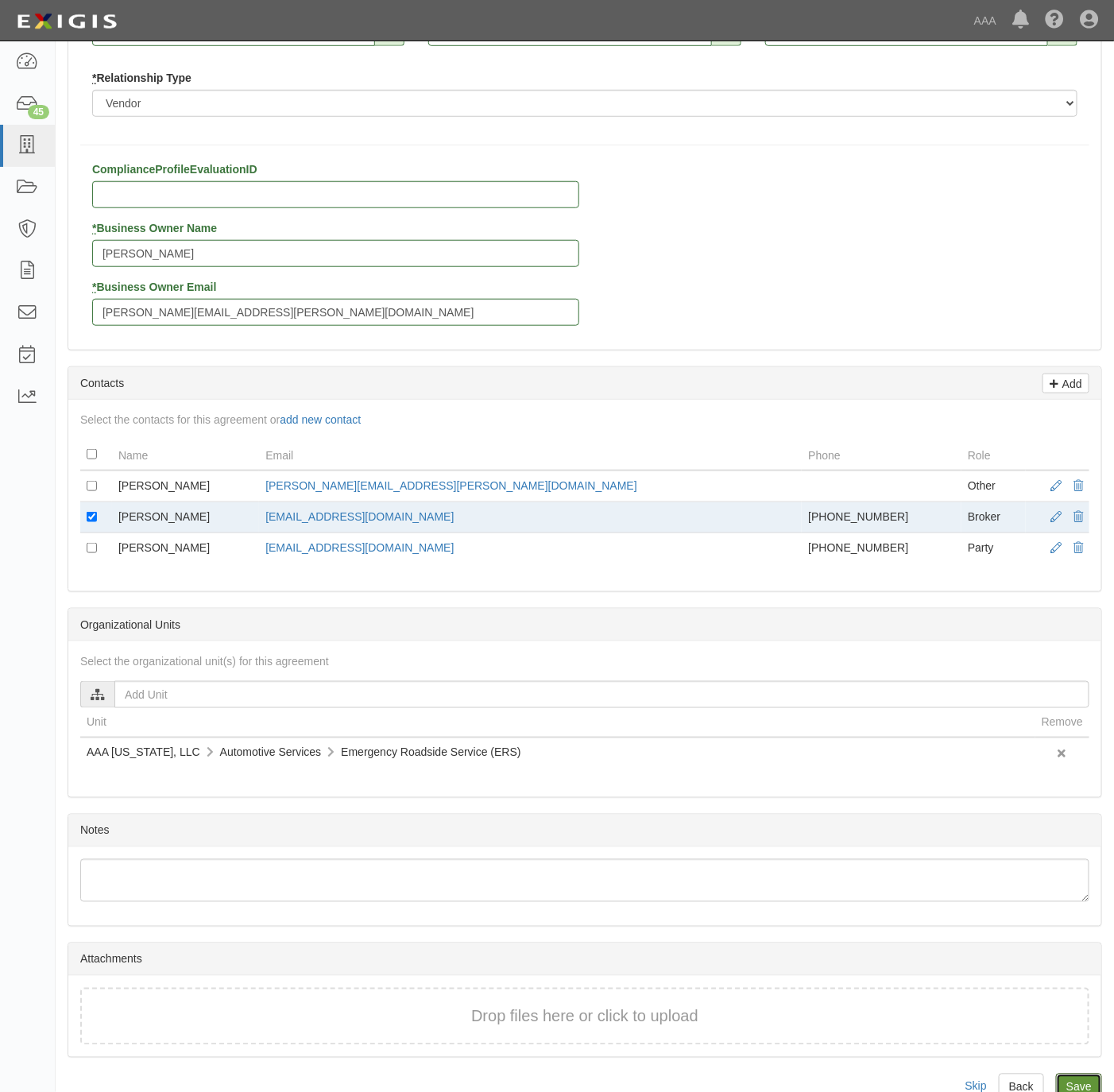
scroll to position [179, 0]
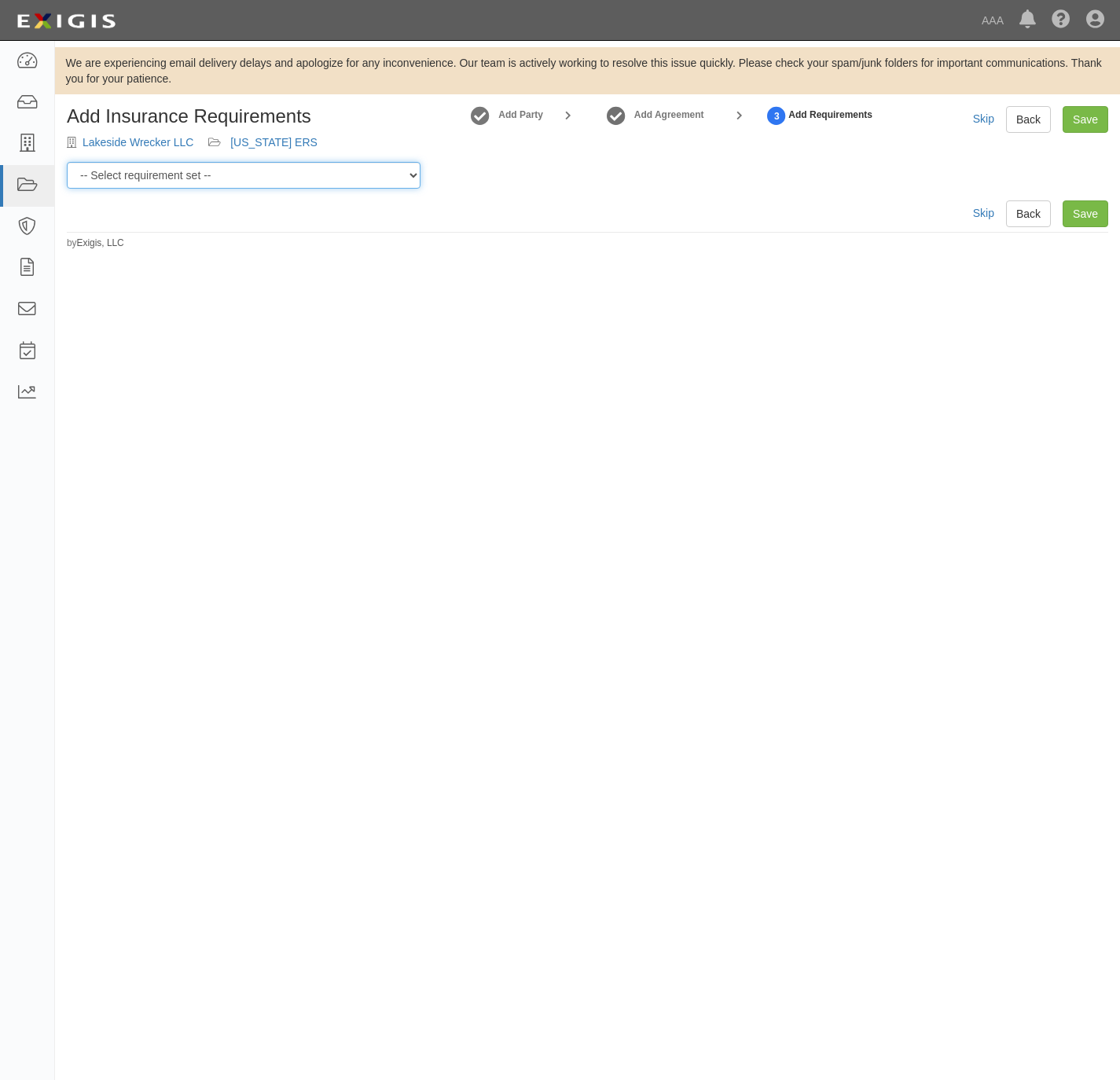
click at [215, 185] on select "-- Select requirement set -- AAA East Central AAR AAA East Central ERS AAA East…" at bounding box center [243, 175] width 354 height 27
select select "16664"
click at [67, 162] on select "-- Select requirement set -- AAA East Central AAR AAA East Central ERS AAA East…" at bounding box center [243, 175] width 354 height 27
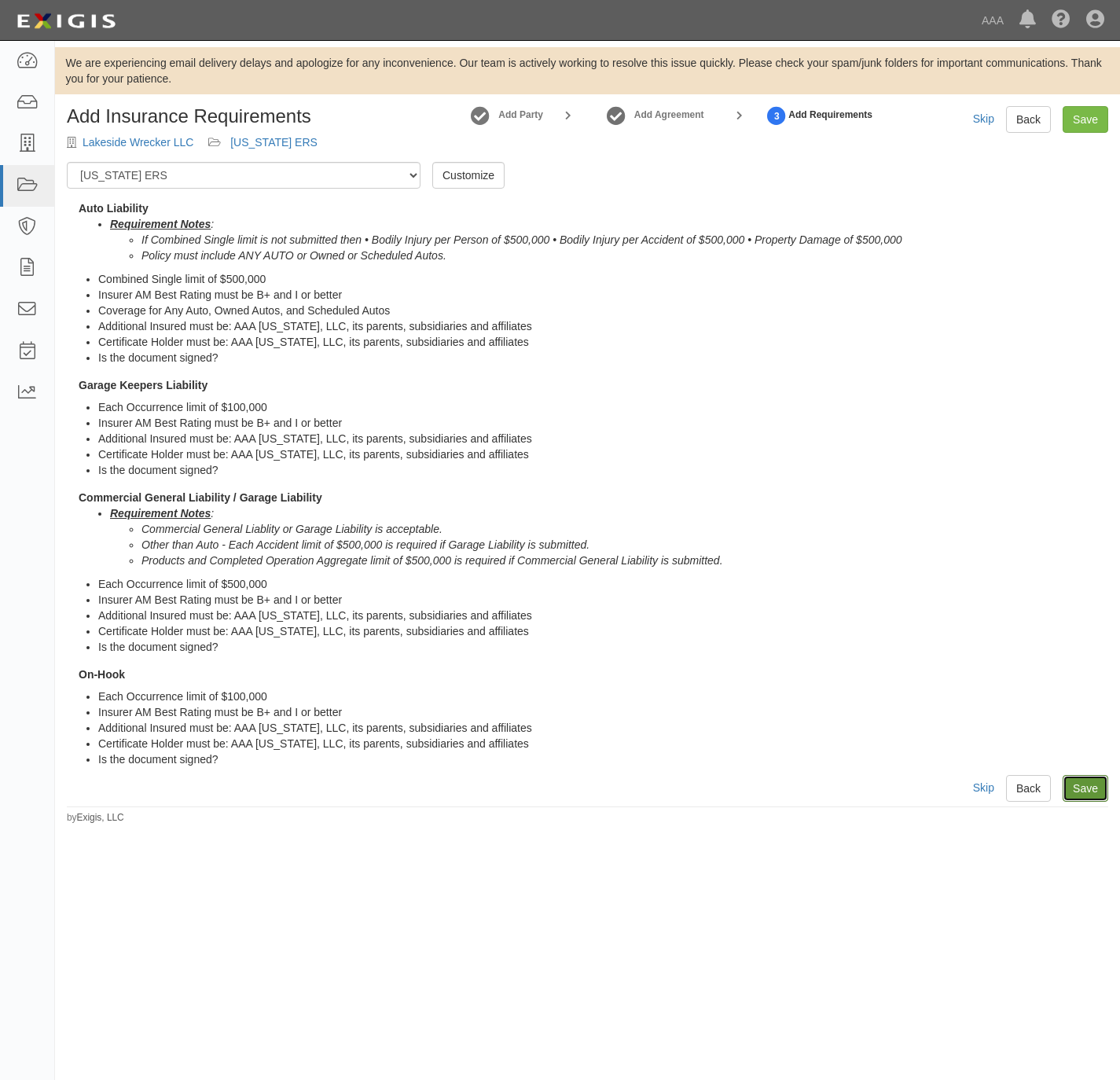
click at [1075, 783] on link "Save" at bounding box center [1086, 789] width 46 height 27
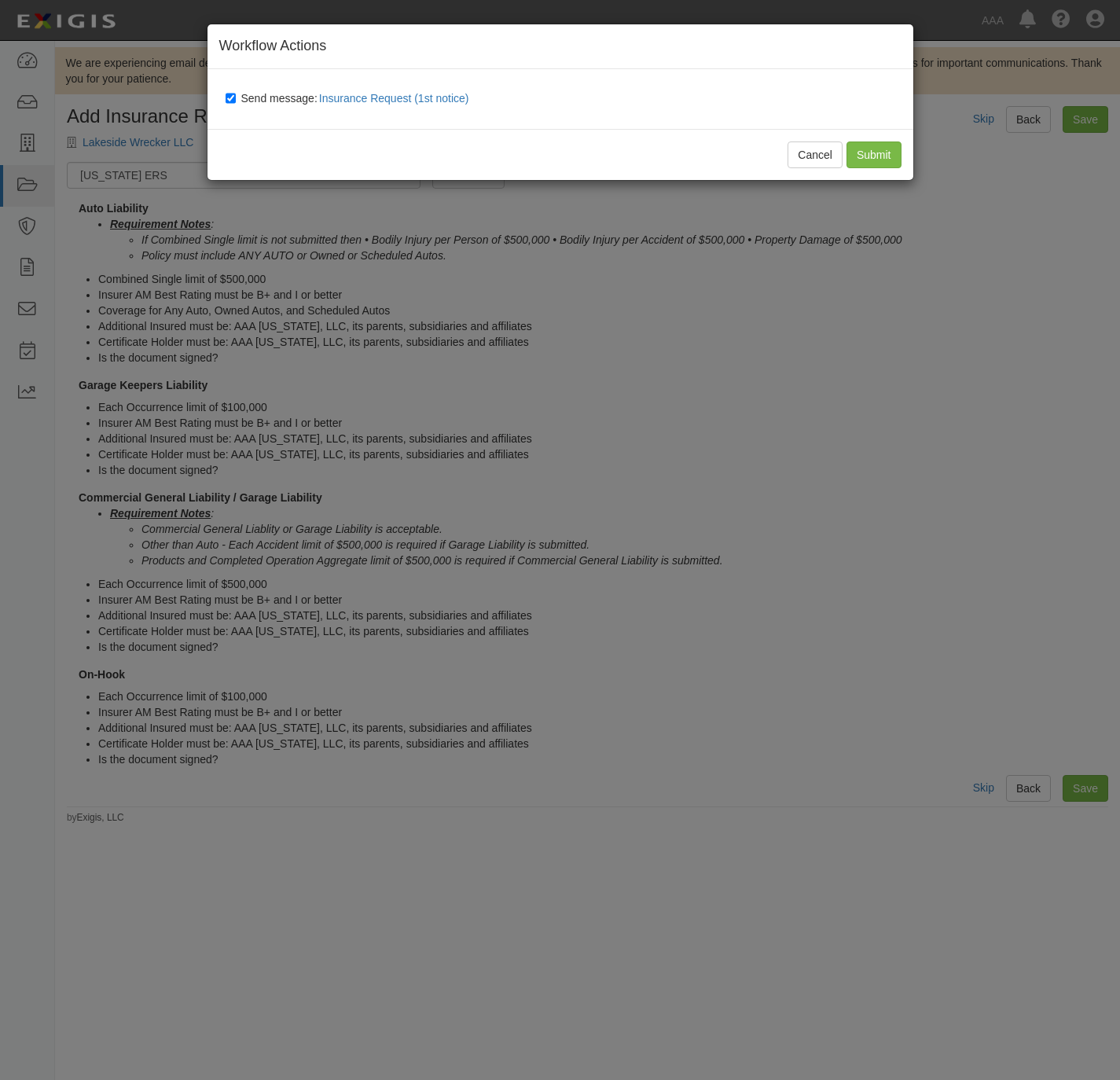
click at [263, 97] on span "Send message: Insurance Request (1st notice)" at bounding box center [358, 98] width 234 height 12
click at [236, 97] on input "Send message: Insurance Request (1st notice)" at bounding box center [230, 98] width 11 height 12
checkbox input "false"
click at [868, 151] on input "Submit" at bounding box center [873, 155] width 55 height 27
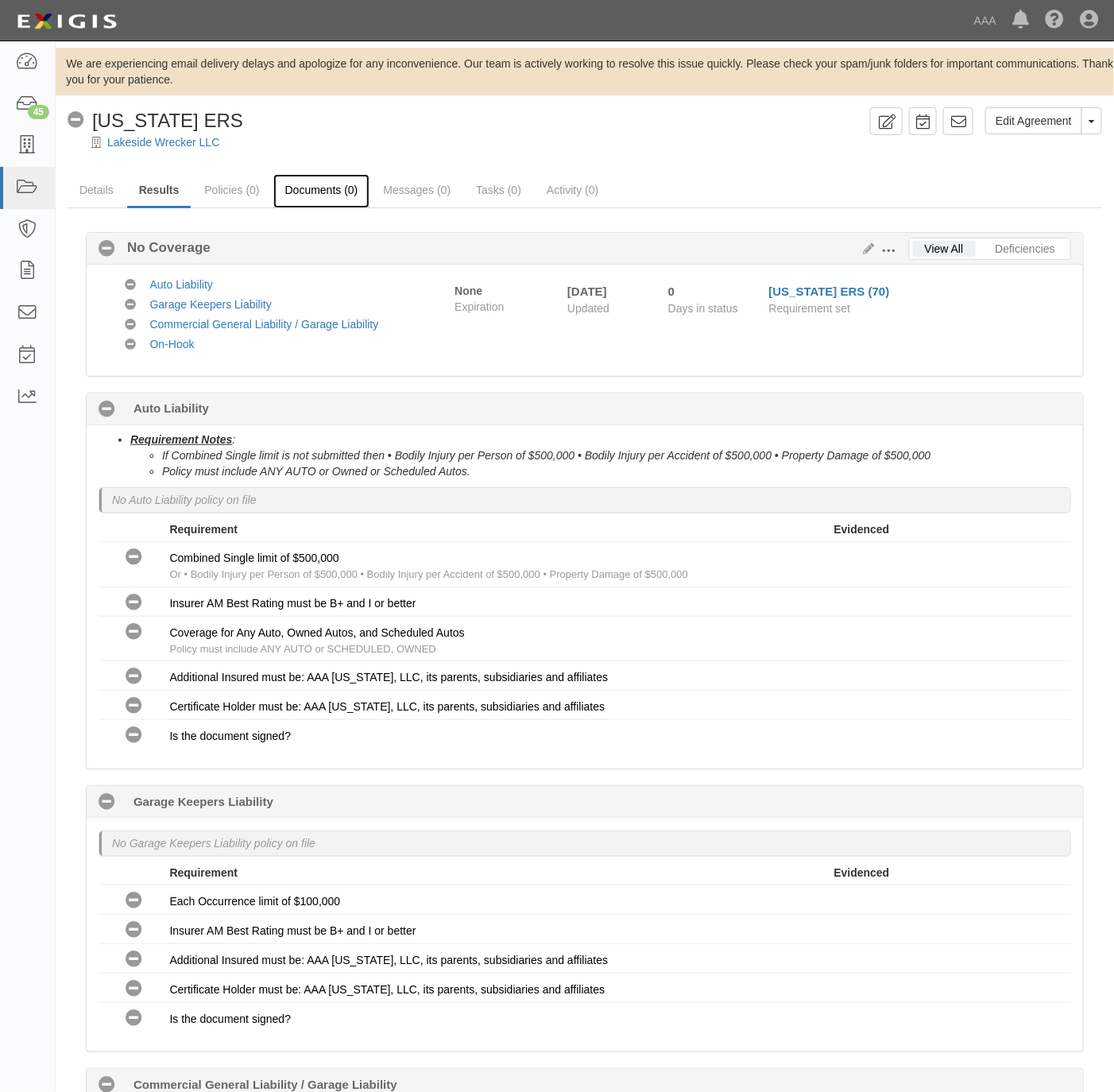
click at [313, 188] on link "Documents (0)" at bounding box center [322, 191] width 97 height 34
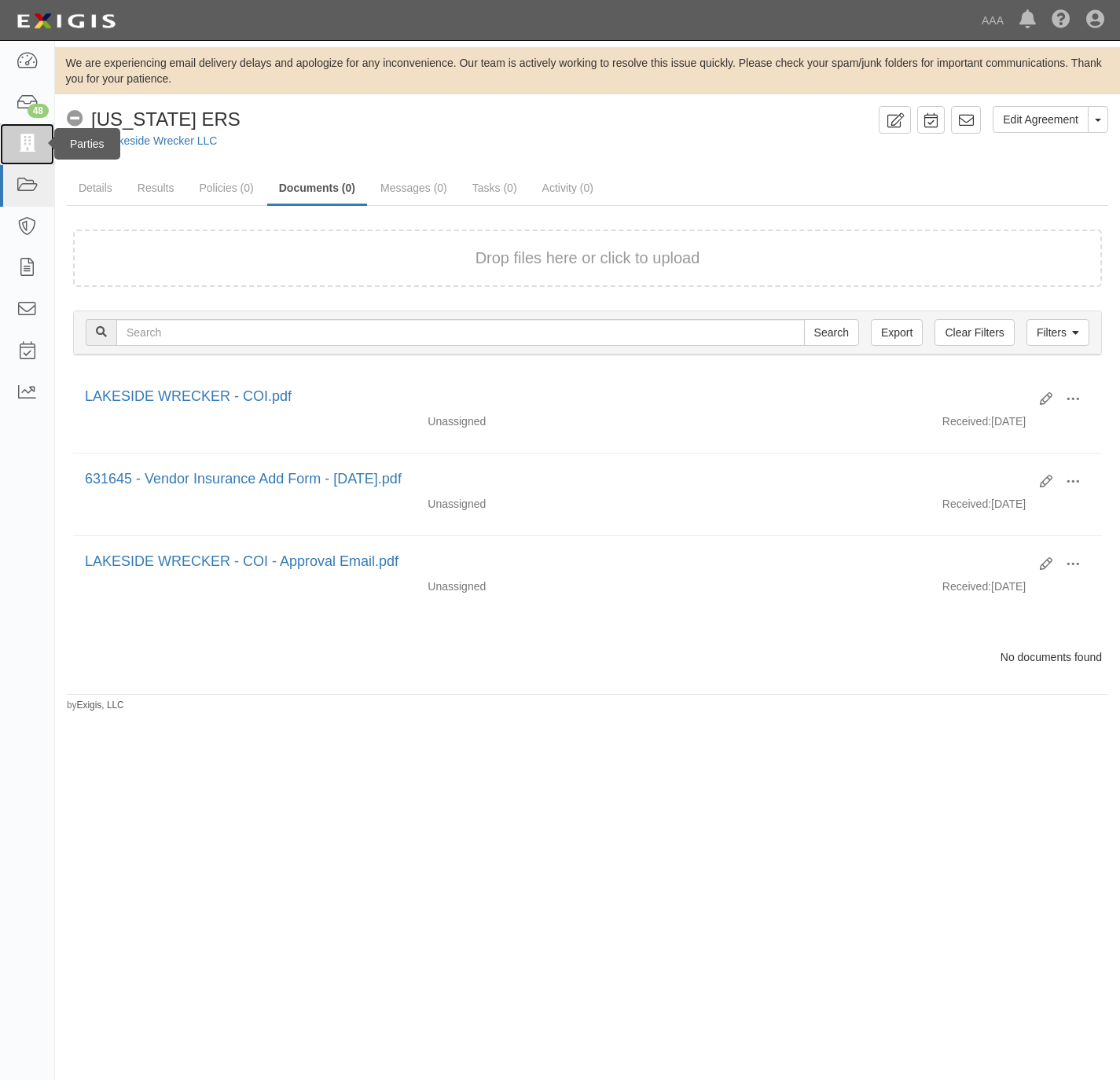
drag, startPoint x: 24, startPoint y: 144, endPoint x: 29, endPoint y: 151, distance: 8.6
click at [24, 147] on icon at bounding box center [26, 144] width 22 height 18
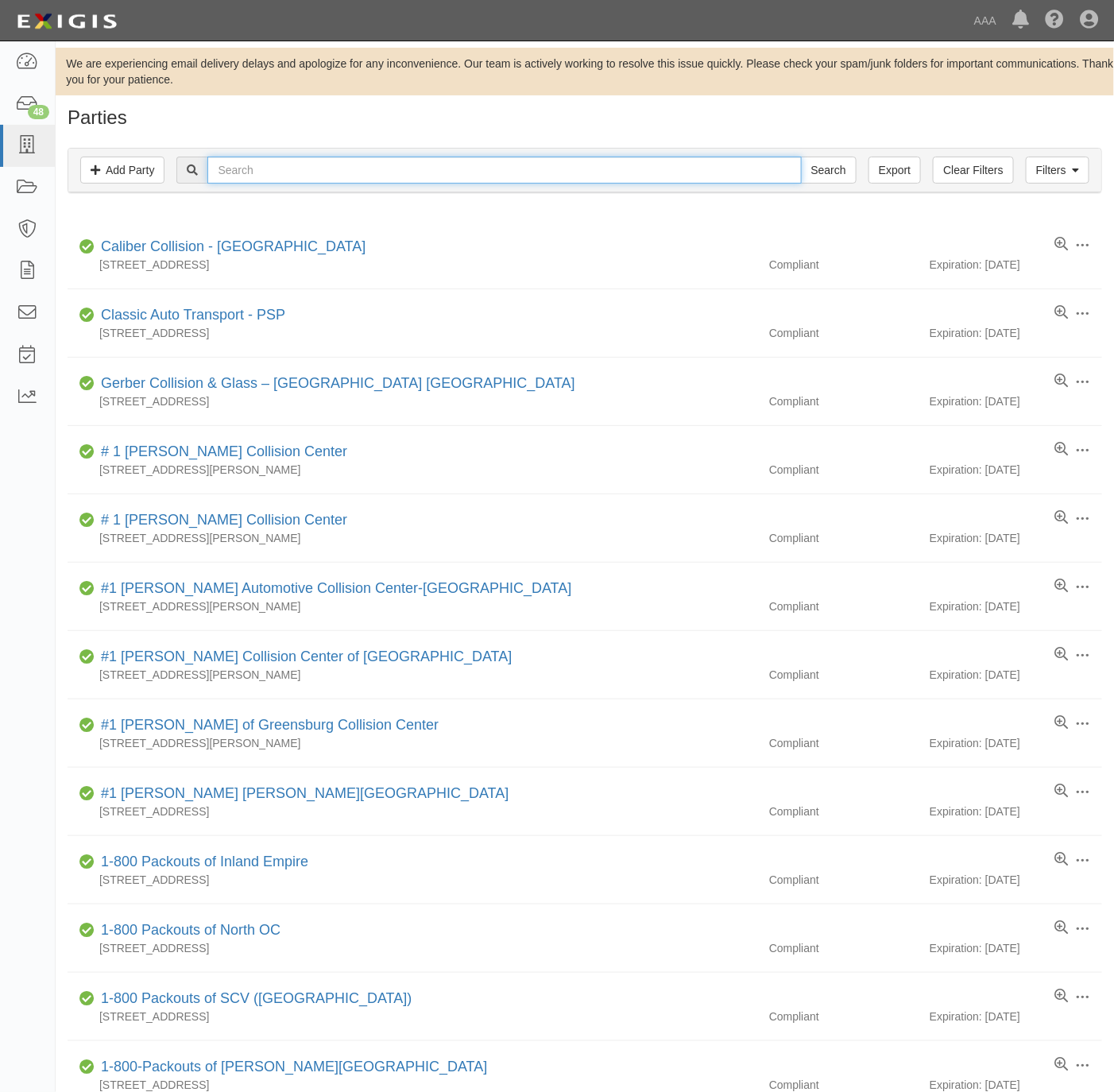
click at [312, 165] on input "text" at bounding box center [504, 171] width 594 height 27
paste input "Till's Wrecker"
type input "Till's Wrecker"
click at [830, 170] on input "Search" at bounding box center [828, 171] width 55 height 27
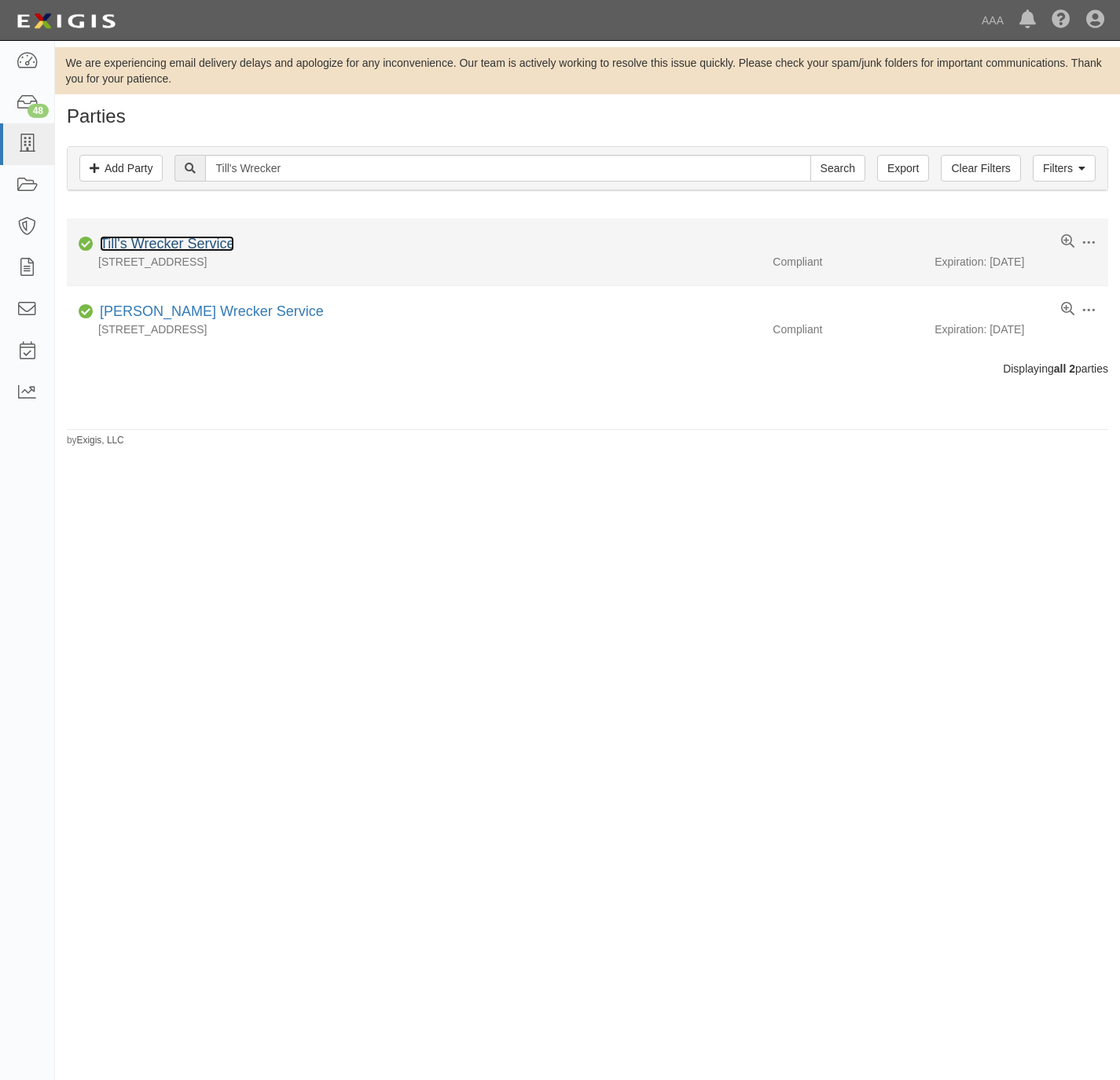
click at [164, 242] on link "Till's Wrecker Service" at bounding box center [167, 243] width 134 height 15
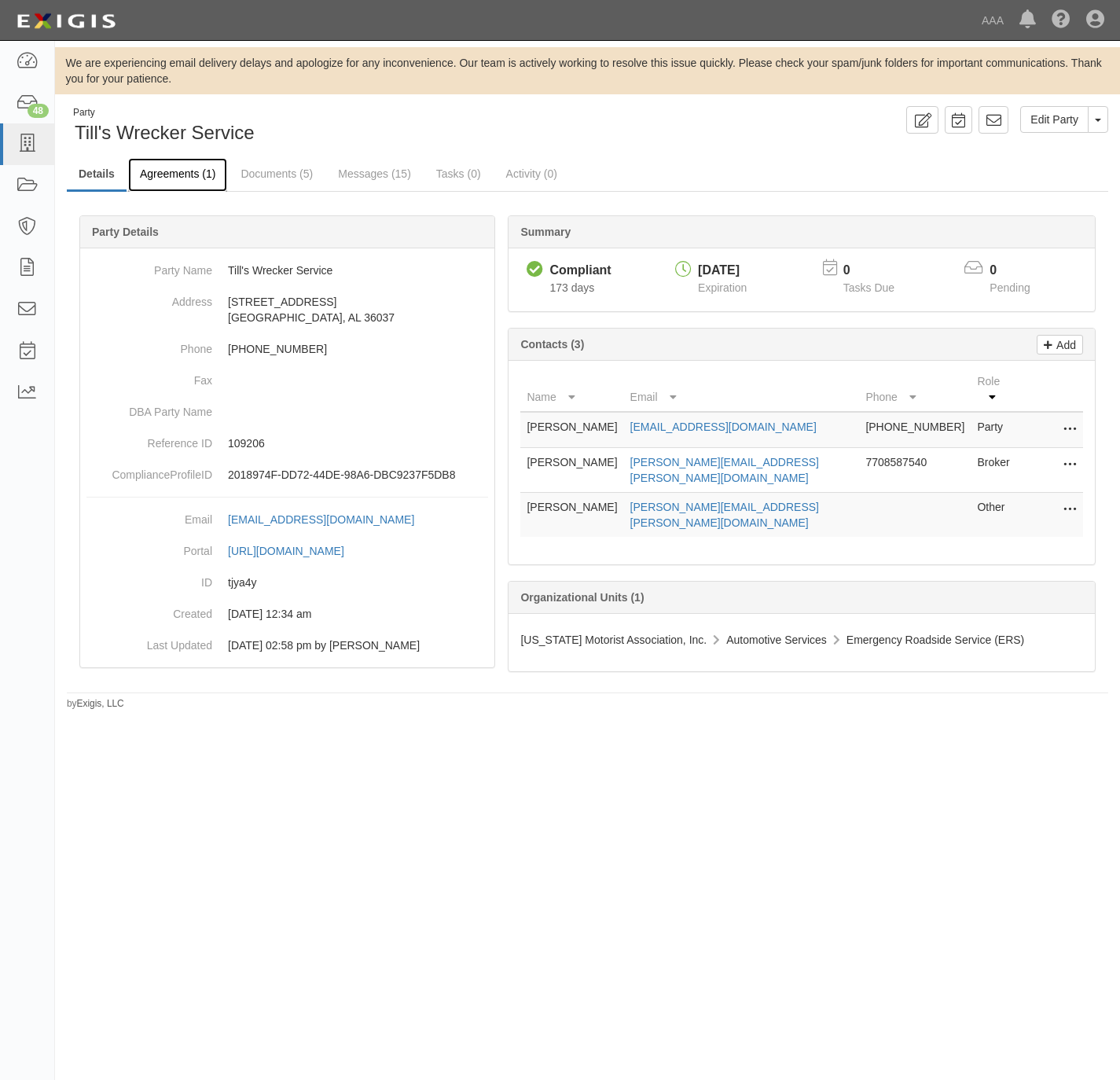
click at [182, 172] on link "Agreements (1)" at bounding box center [177, 174] width 99 height 34
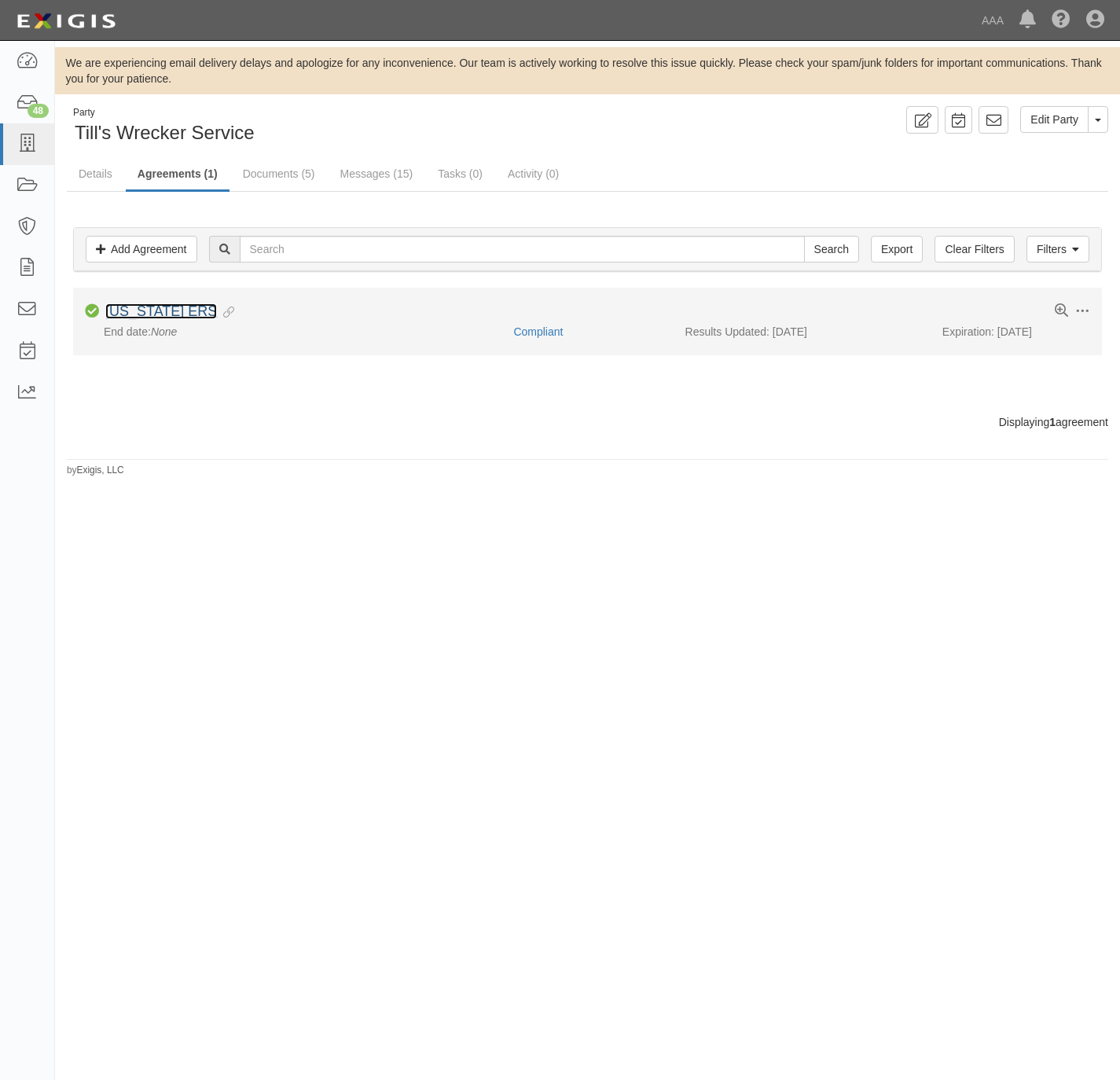
drag, startPoint x: 165, startPoint y: 309, endPoint x: 333, endPoint y: 329, distance: 169.2
click at [165, 308] on link "Alabama ERS" at bounding box center [161, 311] width 111 height 15
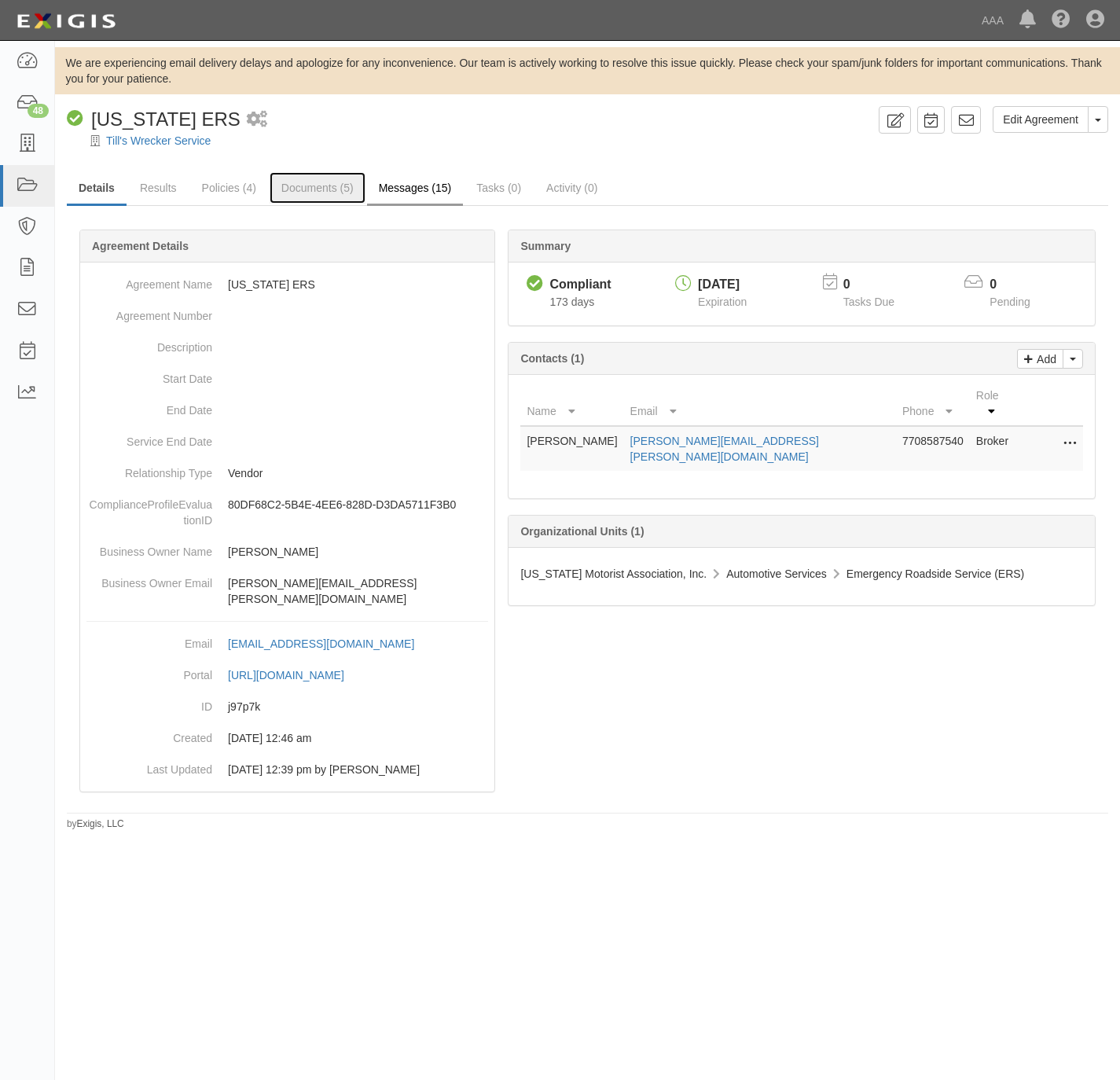
drag, startPoint x: 318, startPoint y: 182, endPoint x: 378, endPoint y: 186, distance: 60.1
click at [318, 182] on link "Documents (5)" at bounding box center [317, 188] width 96 height 32
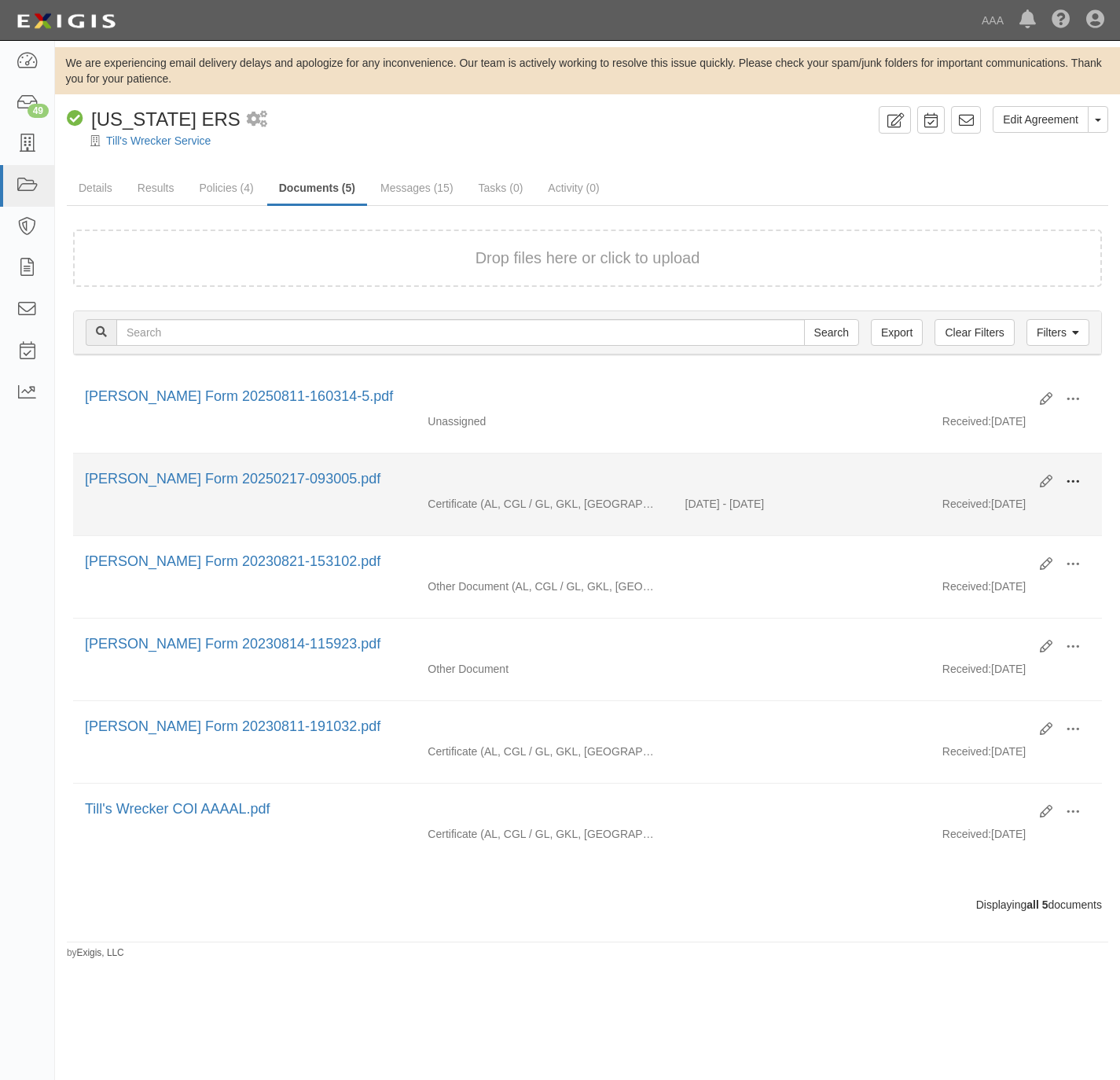
drag, startPoint x: 1069, startPoint y: 482, endPoint x: 1005, endPoint y: 495, distance: 65.3
click at [1065, 482] on span at bounding box center [1072, 481] width 14 height 14
click at [949, 497] on link "View" at bounding box center [996, 505] width 125 height 29
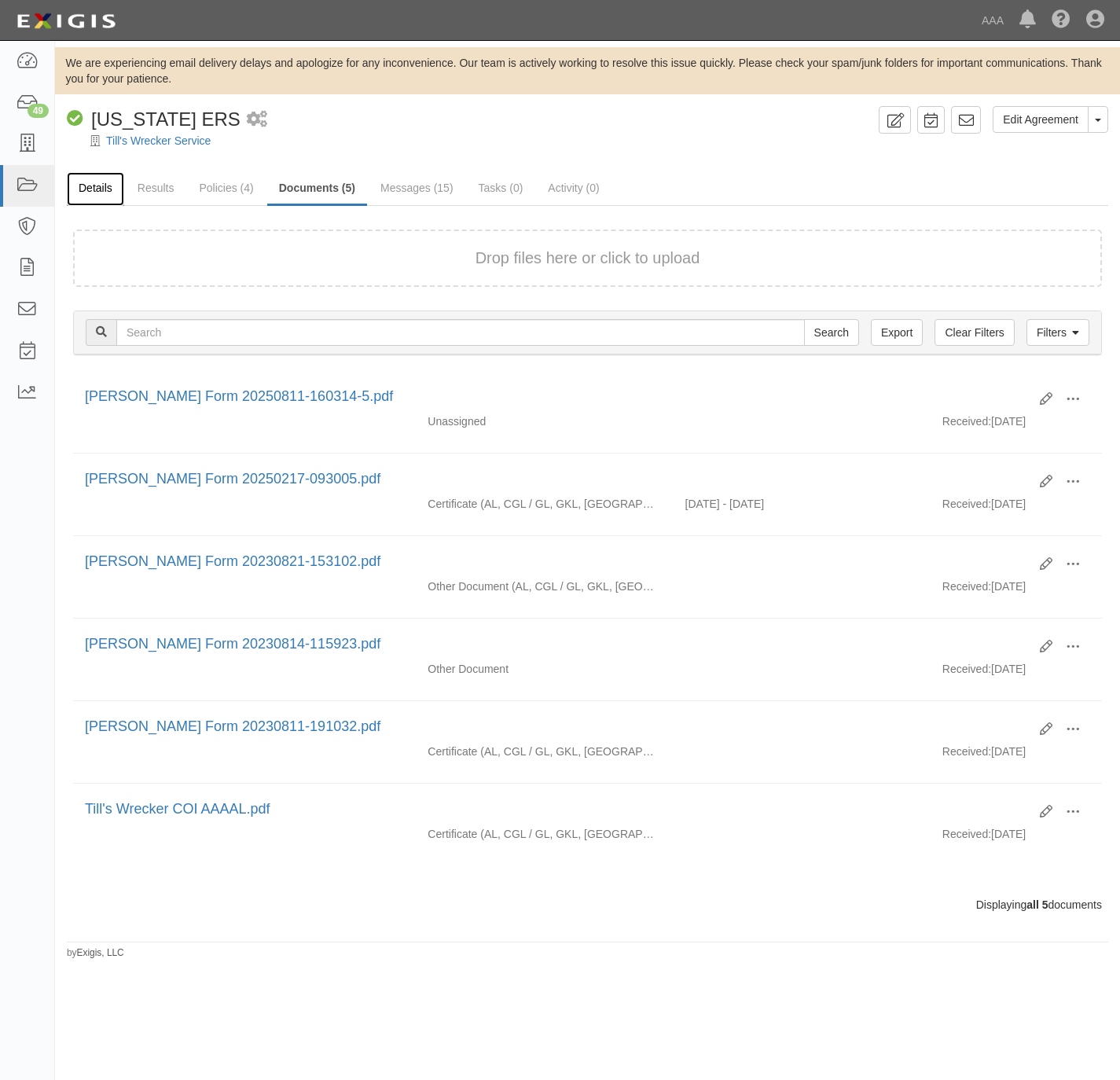
click at [100, 186] on link "Details" at bounding box center [96, 189] width 57 height 34
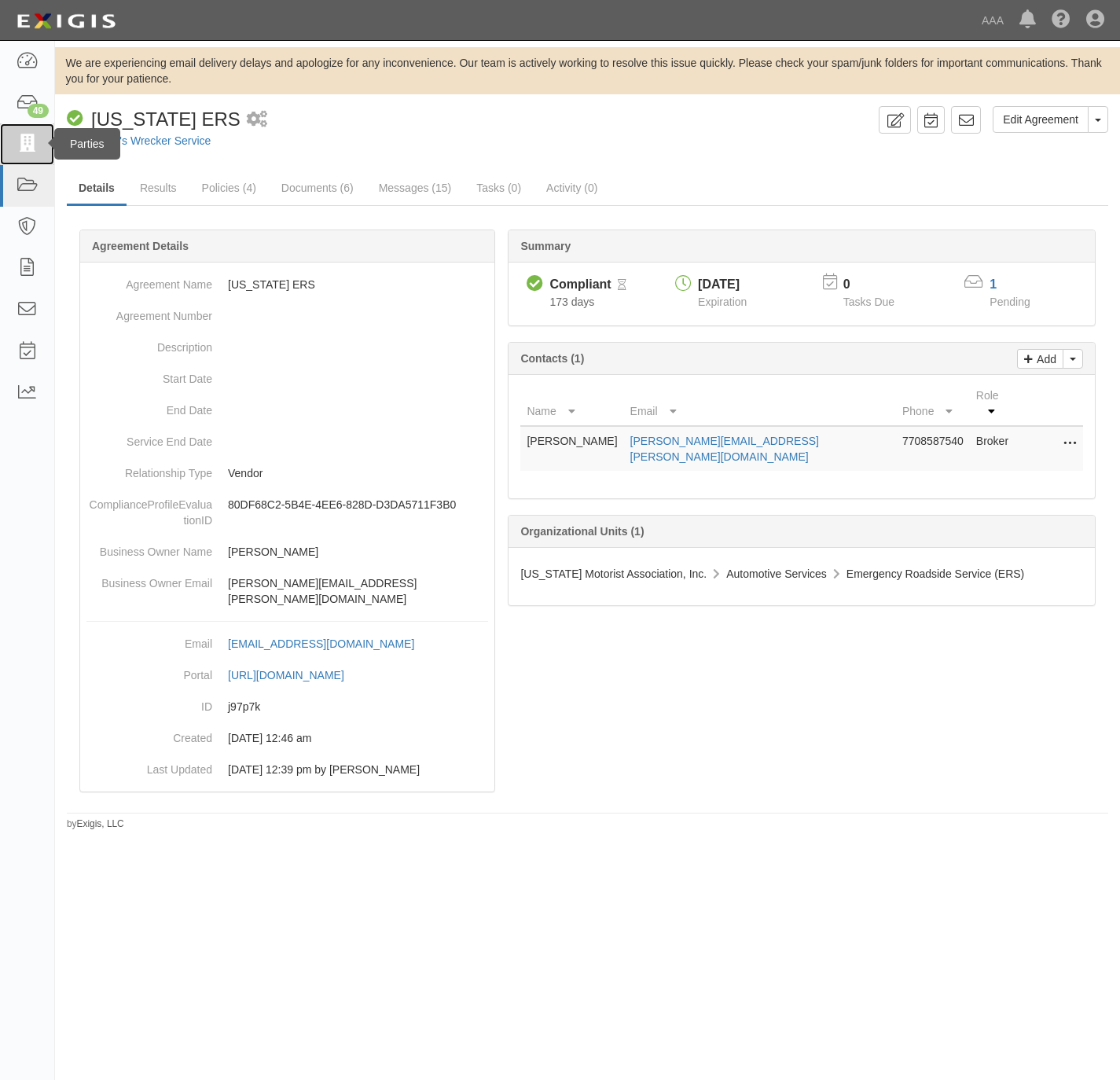
click at [32, 142] on icon at bounding box center [26, 144] width 22 height 18
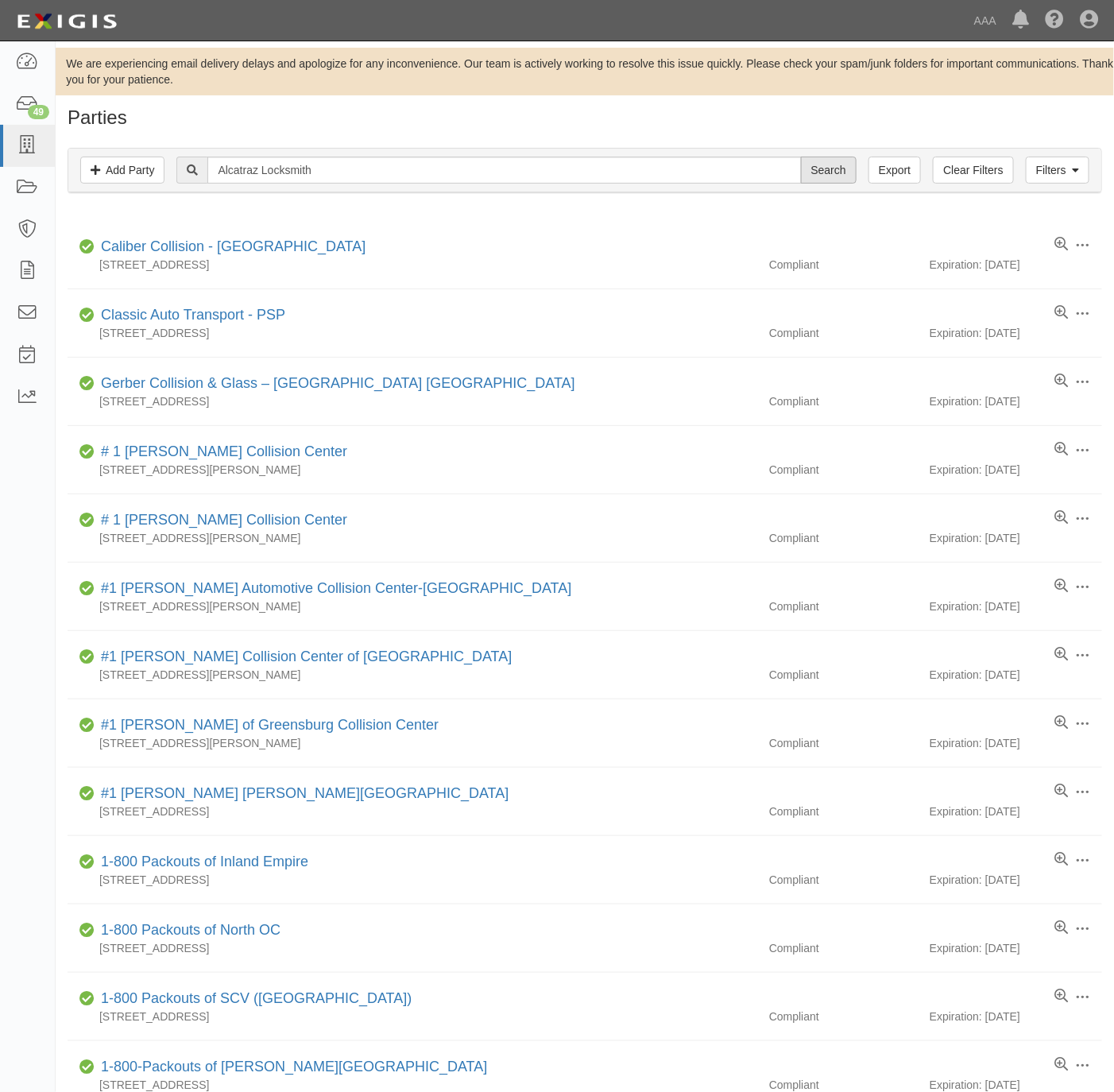
type input "Alcatraz Locksmith"
click at [820, 170] on input "Search" at bounding box center [828, 171] width 55 height 27
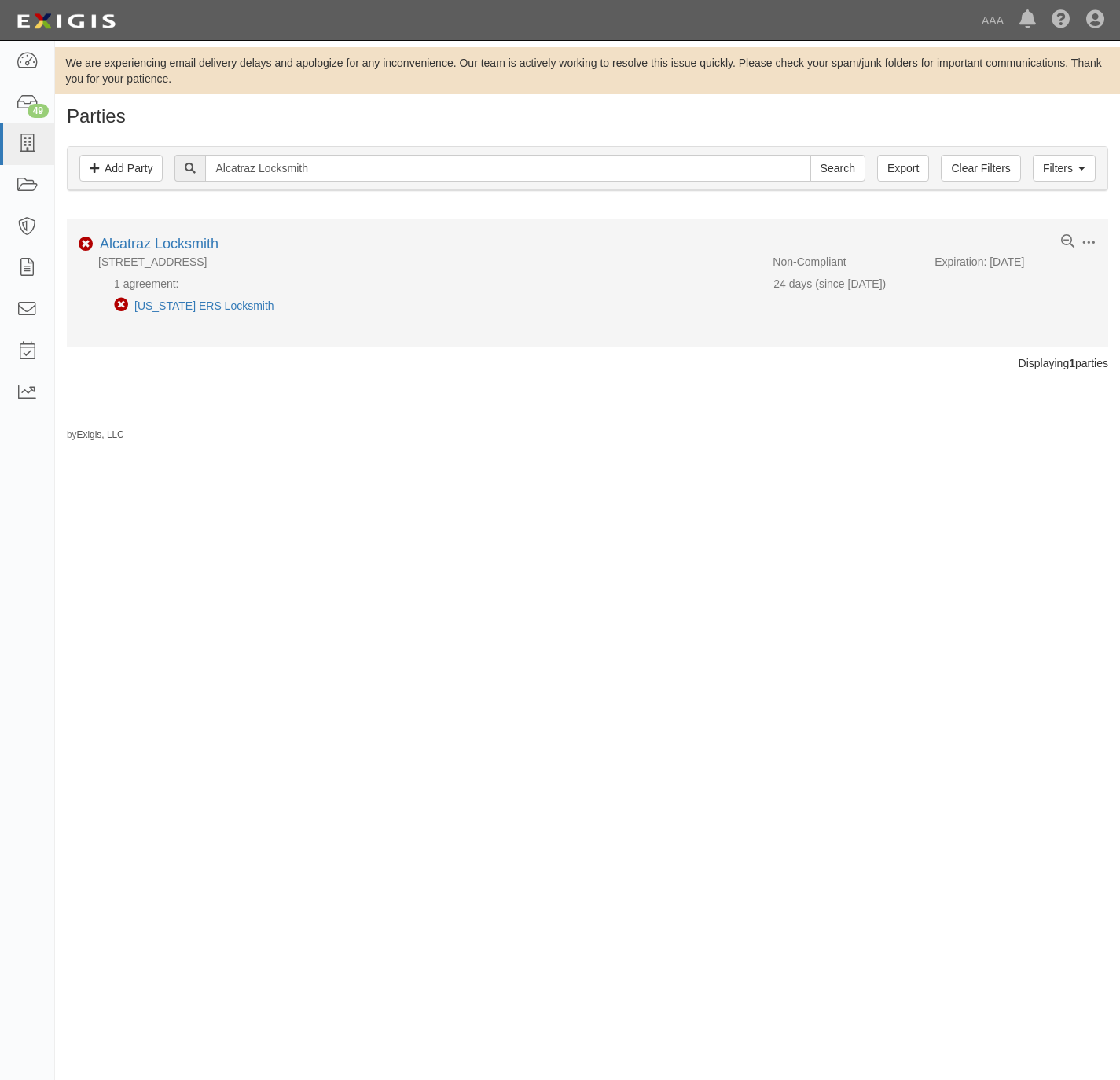
click at [165, 298] on li "Non-Compliant [US_STATE] ERS Locksmith" at bounding box center [439, 306] width 651 height 29
click at [168, 303] on link "[US_STATE] ERS Locksmith" at bounding box center [204, 306] width 140 height 12
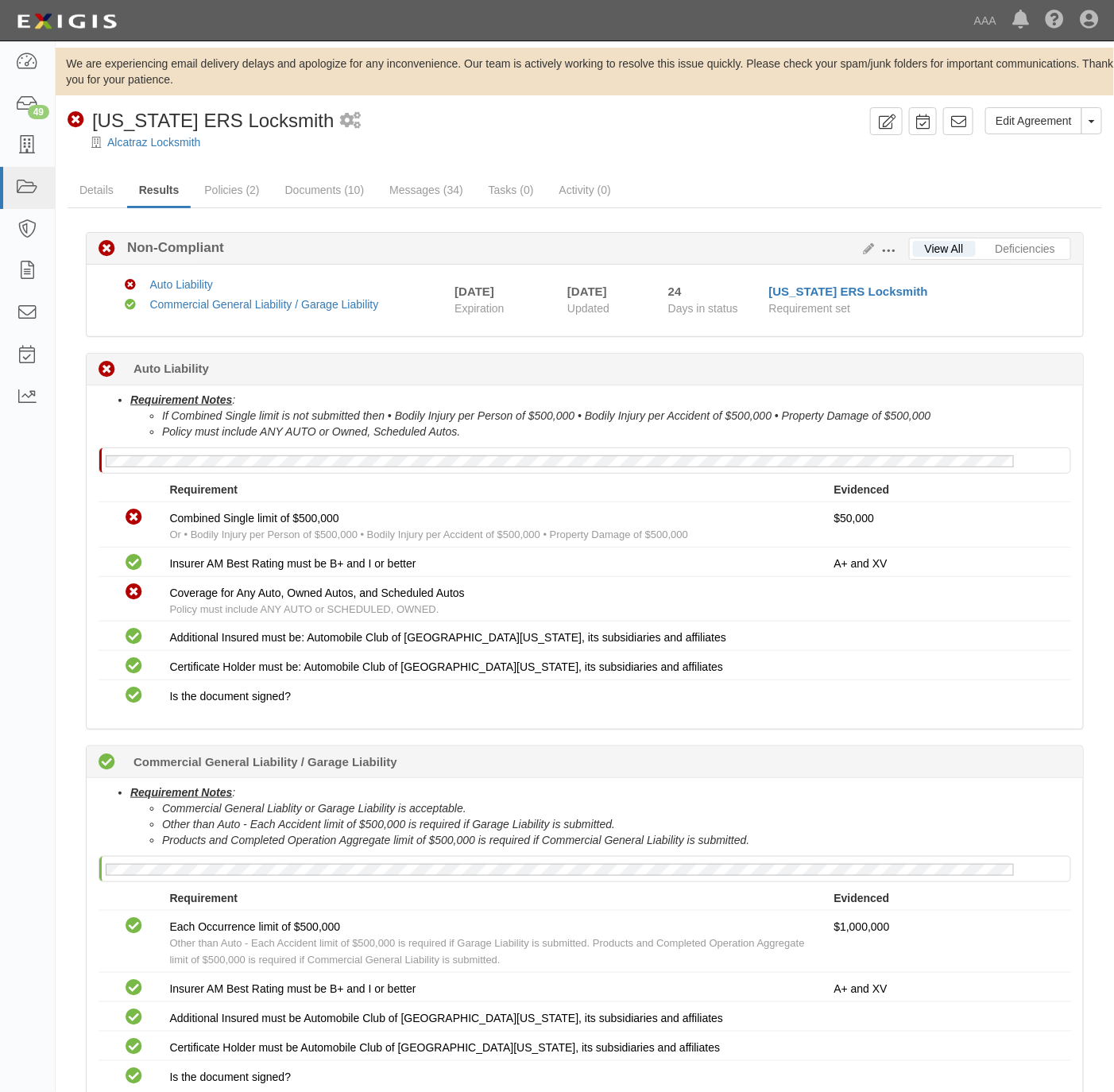
click at [543, 140] on div "Alcatraz Locksmith" at bounding box center [597, 142] width 1035 height 16
click at [163, 148] on div "Alcatraz Locksmith" at bounding box center [597, 142] width 1035 height 16
click at [170, 141] on link "Alcatraz Locksmith" at bounding box center [154, 141] width 93 height 13
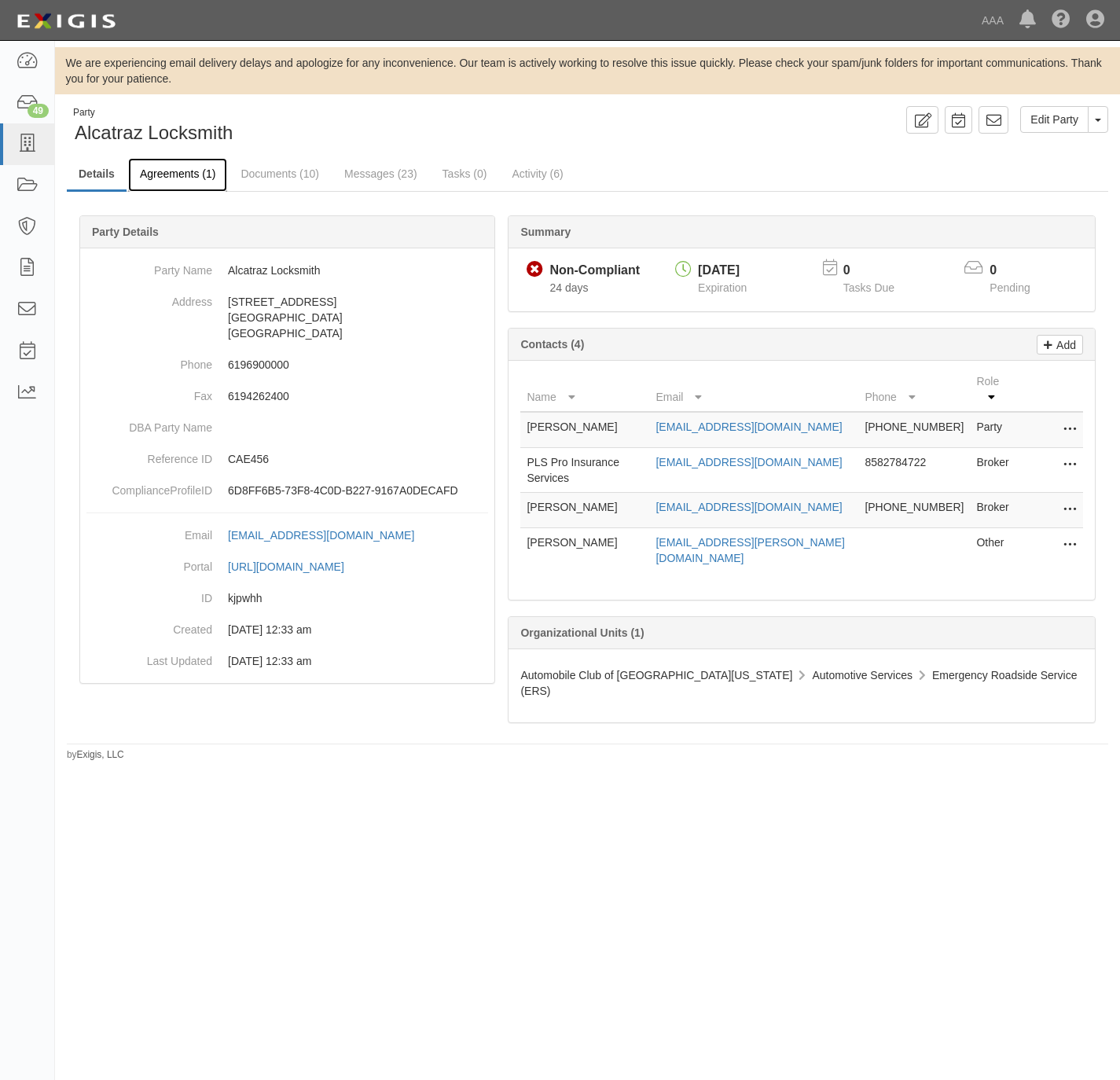
click at [179, 166] on link "Agreements (1)" at bounding box center [177, 174] width 99 height 34
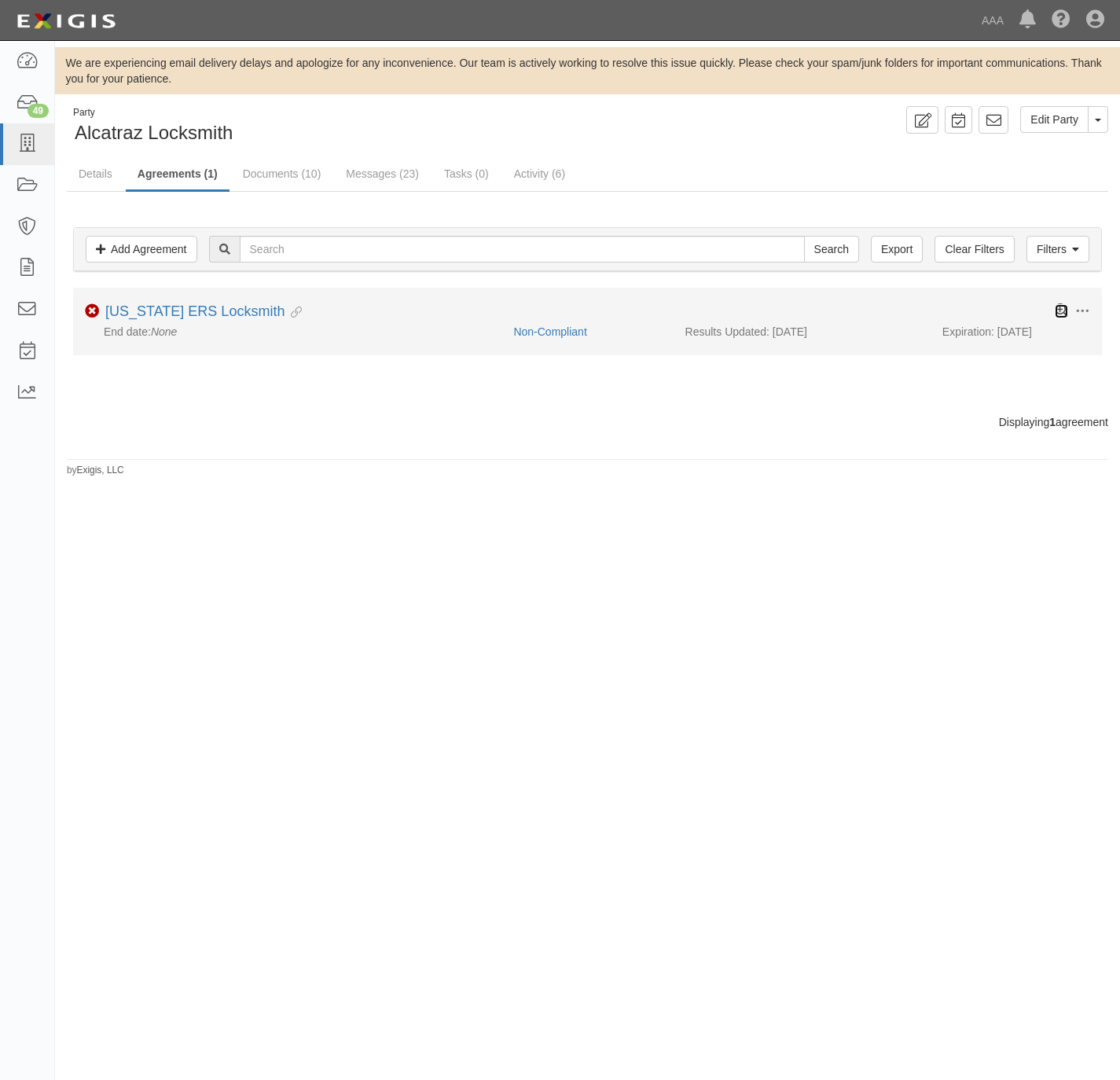
click at [1062, 308] on icon at bounding box center [1062, 310] width 13 height 13
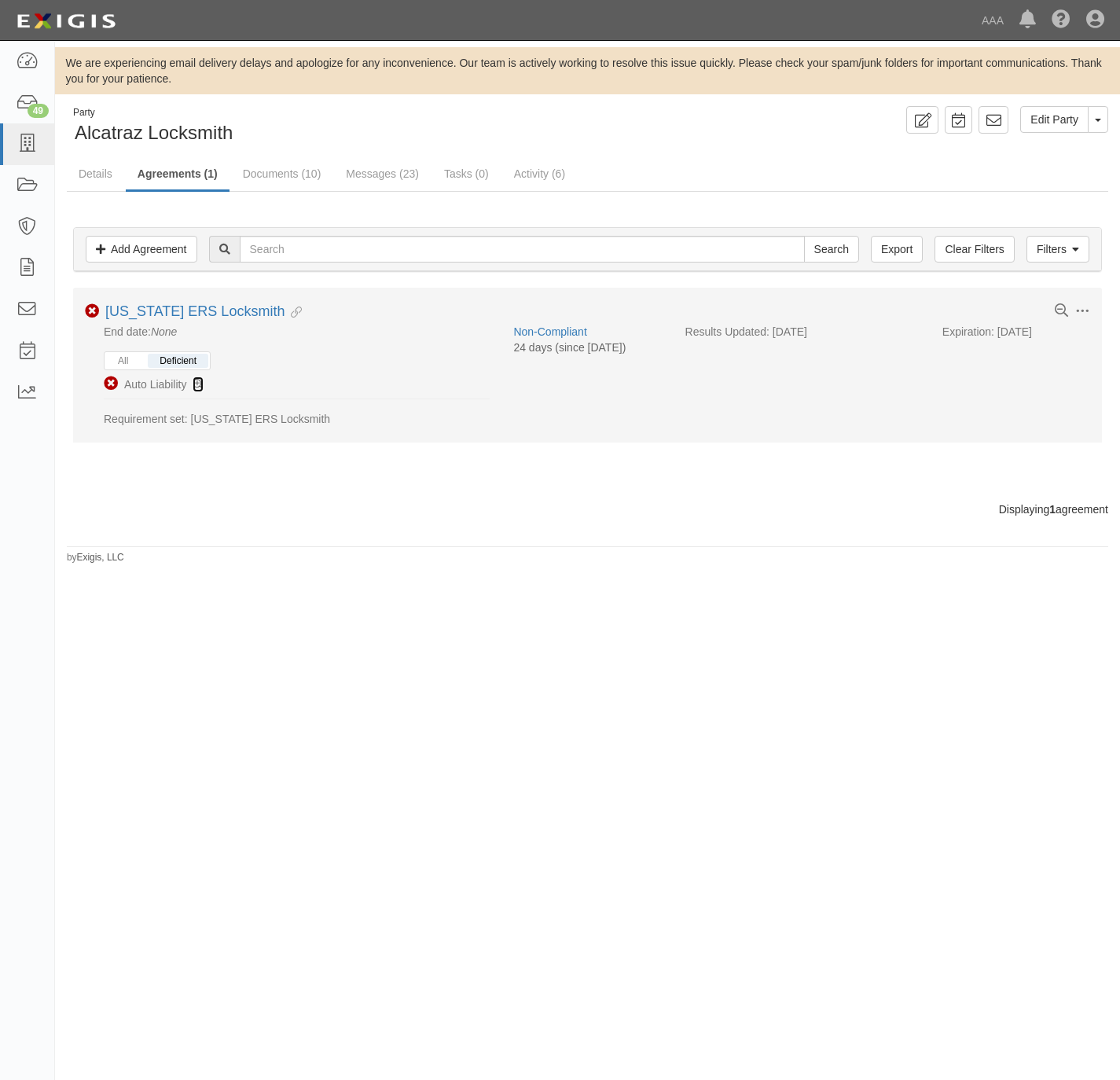
click at [195, 389] on icon at bounding box center [197, 384] width 11 height 11
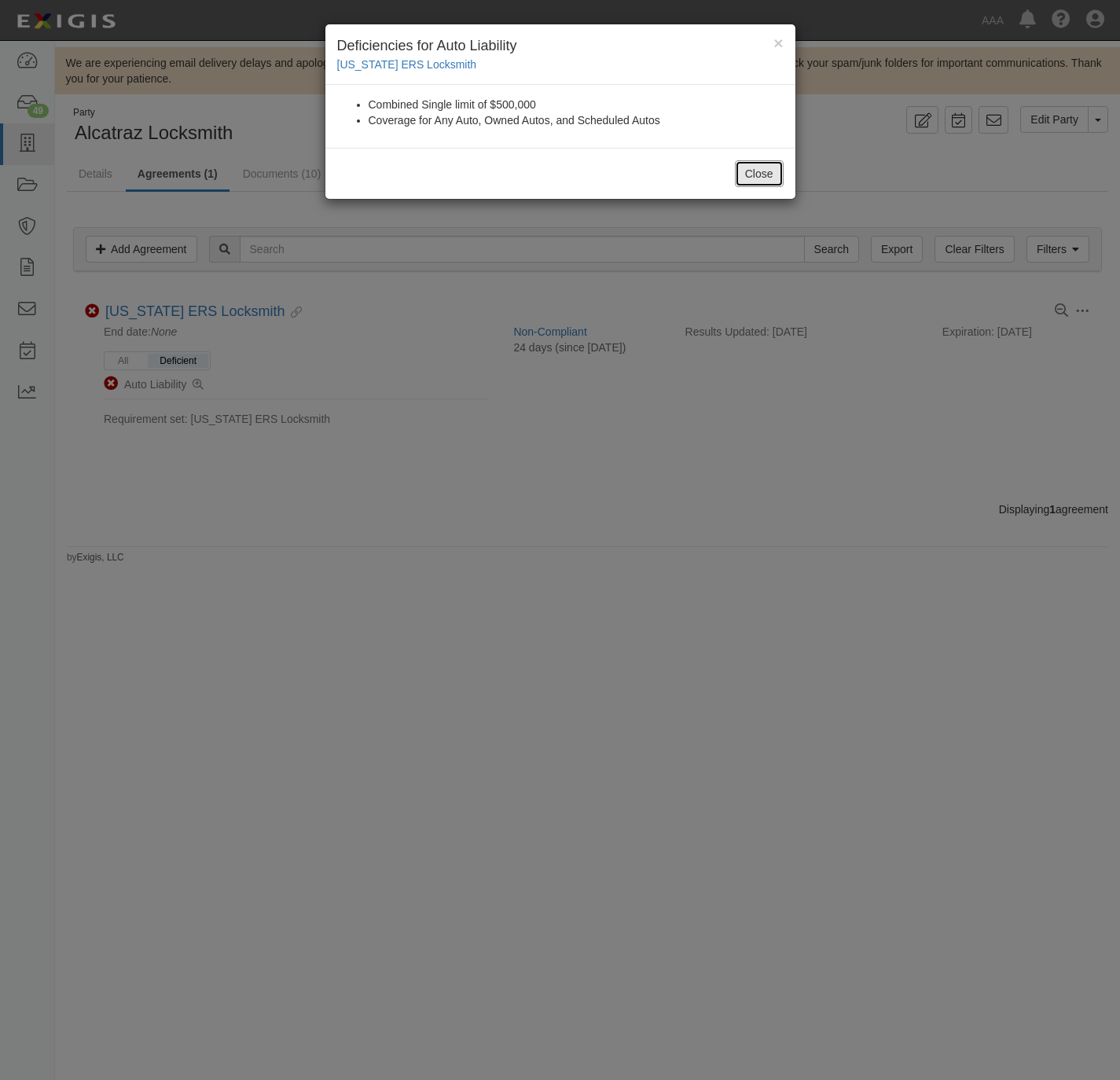
drag, startPoint x: 745, startPoint y: 172, endPoint x: 681, endPoint y: 184, distance: 65.1
click at [745, 172] on button "Close" at bounding box center [759, 173] width 49 height 27
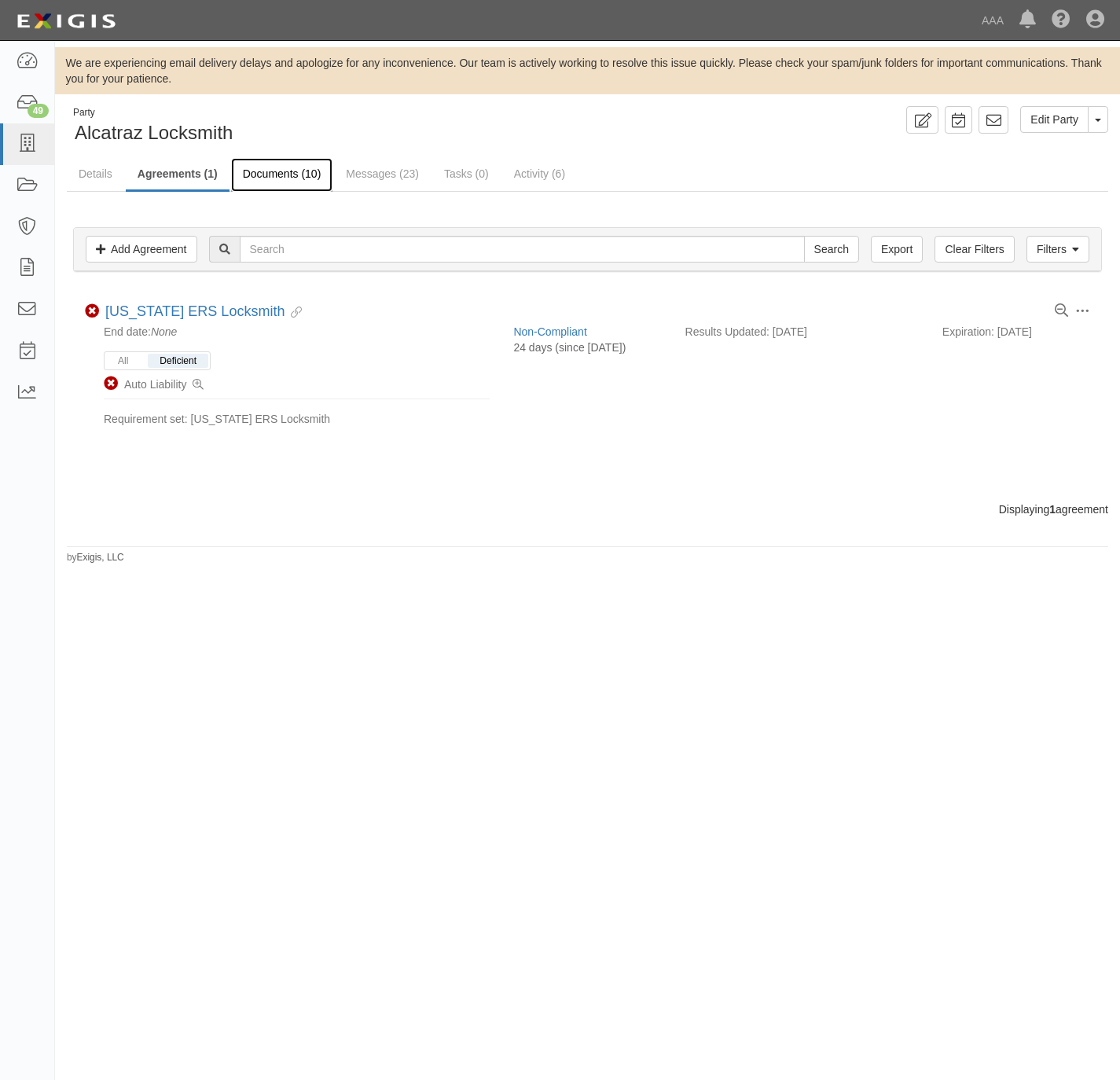
click at [282, 172] on link "Documents (10)" at bounding box center [282, 174] width 103 height 34
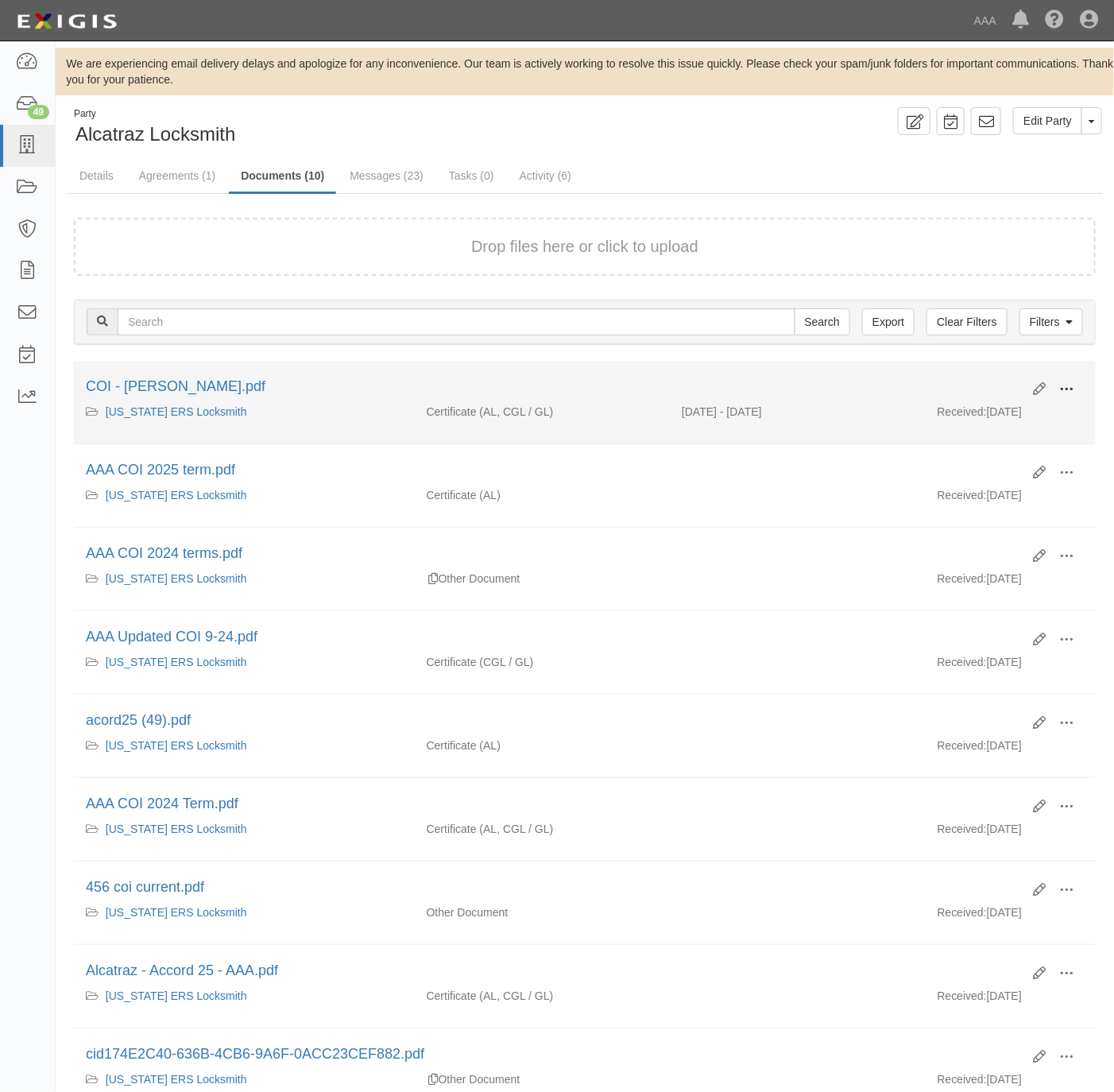
click at [1071, 389] on span at bounding box center [1066, 390] width 15 height 15
click at [1005, 406] on link "View" at bounding box center [990, 413] width 126 height 29
